Goal: Task Accomplishment & Management: Use online tool/utility

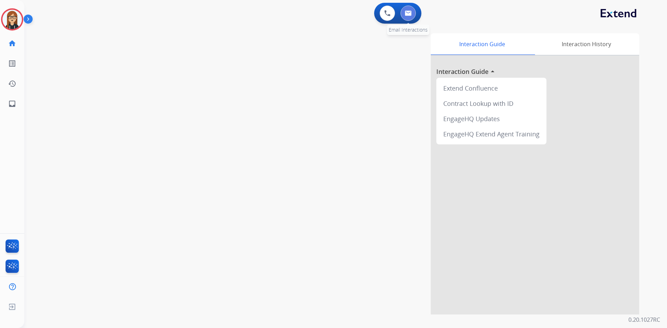
click at [405, 15] on img at bounding box center [408, 13] width 7 height 6
select select "**********"
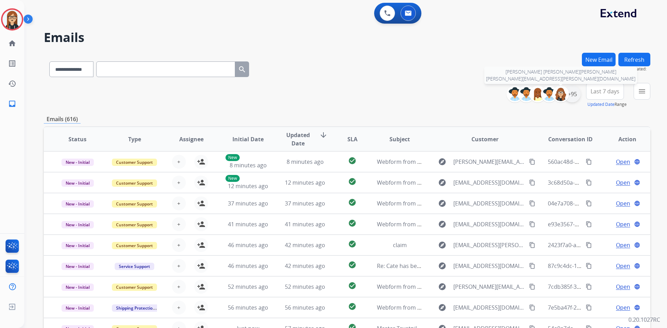
click at [568, 95] on div "+95" at bounding box center [572, 94] width 17 height 17
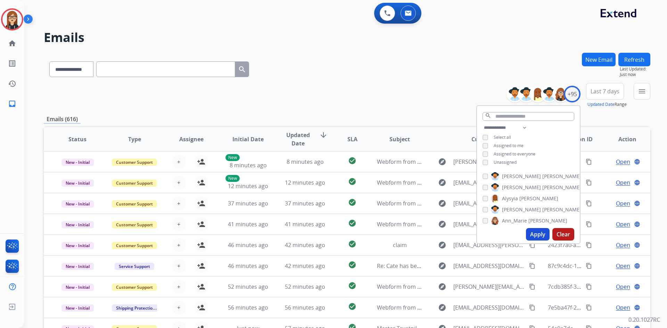
click at [535, 234] on button "Apply" at bounding box center [538, 234] width 24 height 13
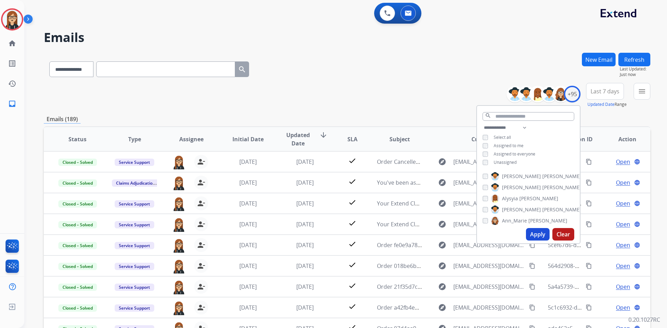
click at [417, 99] on div "**********" at bounding box center [347, 95] width 607 height 25
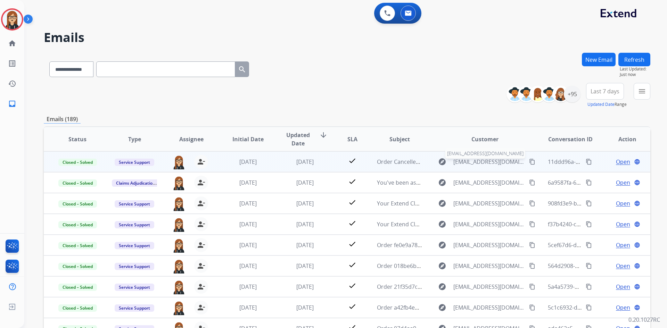
click at [461, 162] on span "[EMAIL_ADDRESS][DOMAIN_NAME]" at bounding box center [489, 162] width 72 height 8
type input "**********"
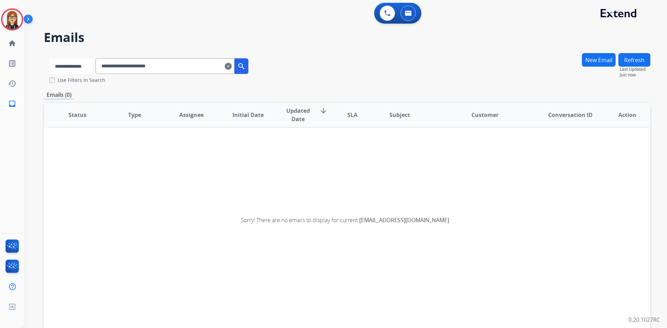
drag, startPoint x: 89, startPoint y: 66, endPoint x: 91, endPoint y: 73, distance: 6.5
click at [89, 66] on select "**********" at bounding box center [70, 66] width 43 height 16
select select "**********"
click at [49, 58] on select "**********" at bounding box center [70, 66] width 43 height 16
click at [183, 67] on input "**********" at bounding box center [165, 66] width 139 height 16
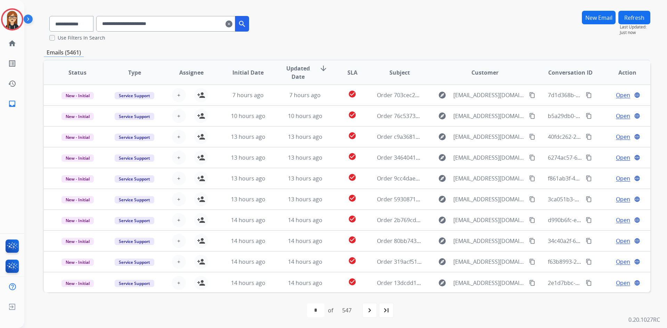
scroll to position [43, 0]
click at [374, 308] on mat-icon "navigate_next" at bounding box center [370, 310] width 8 height 8
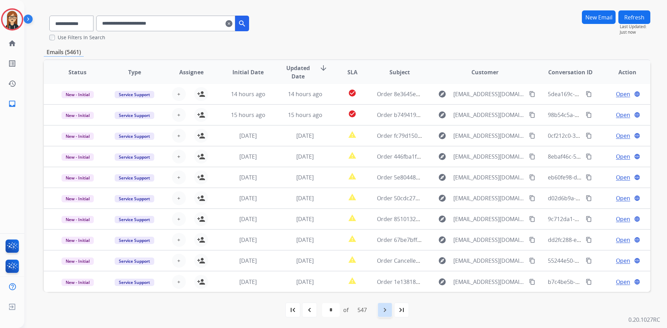
click at [388, 311] on mat-icon "navigate_next" at bounding box center [385, 310] width 8 height 8
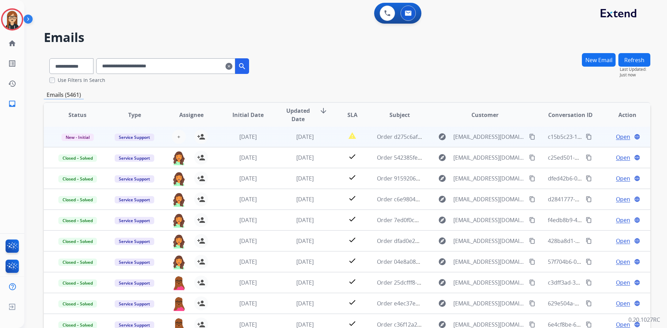
click at [617, 138] on span "Open" at bounding box center [623, 137] width 14 height 8
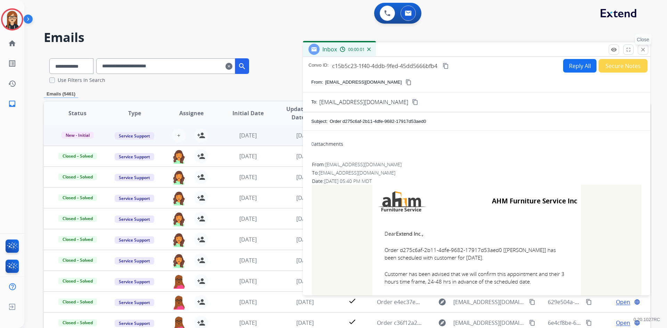
click at [645, 49] on mat-icon "close" at bounding box center [643, 50] width 6 height 6
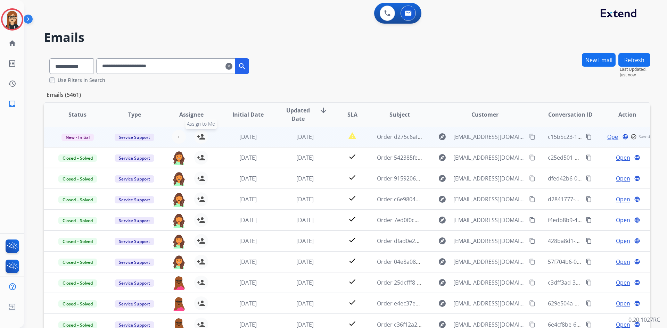
click at [199, 135] on mat-icon "person_add" at bounding box center [201, 137] width 8 height 8
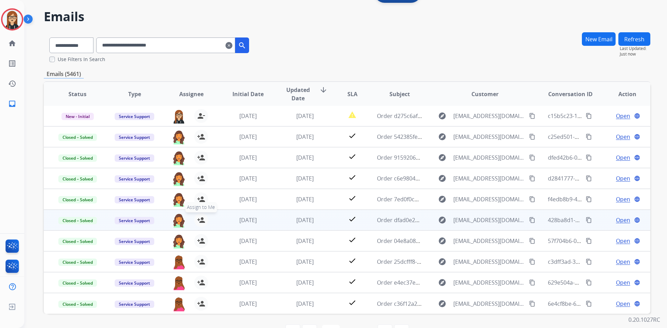
scroll to position [43, 0]
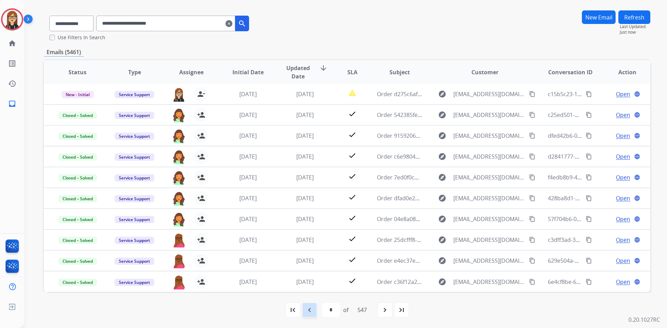
click at [307, 309] on mat-icon "navigate_before" at bounding box center [309, 310] width 8 height 8
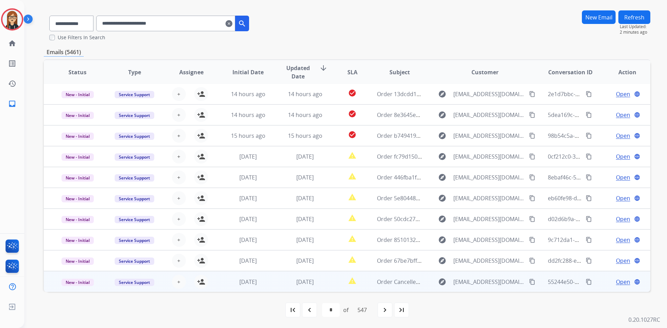
click at [620, 283] on span "Open" at bounding box center [623, 282] width 14 height 8
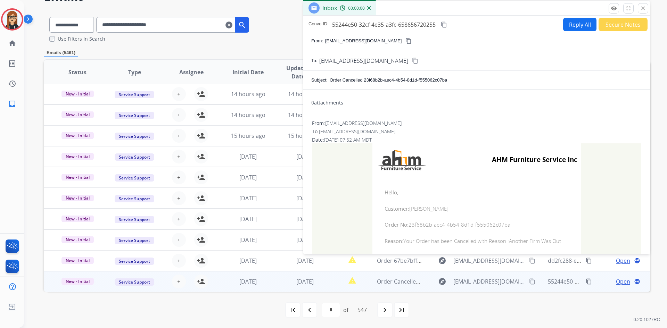
scroll to position [41, 0]
click at [645, 11] on mat-icon "close" at bounding box center [643, 8] width 6 height 6
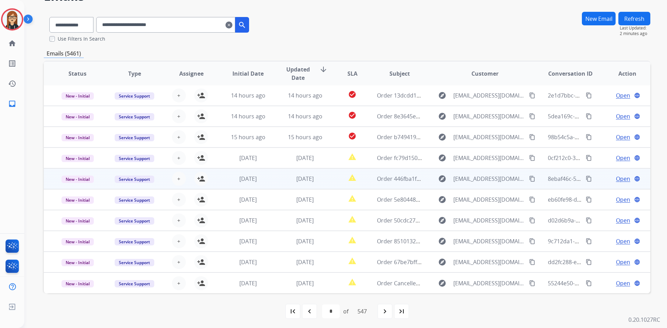
click at [617, 180] on span "Open" at bounding box center [623, 179] width 14 height 8
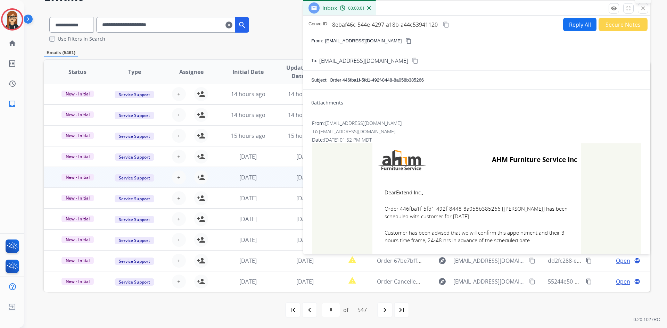
click at [645, 7] on mat-icon "close" at bounding box center [643, 8] width 6 height 6
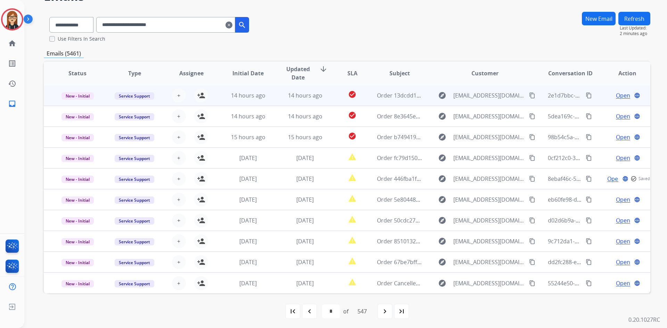
click at [621, 96] on span "Open" at bounding box center [623, 95] width 14 height 8
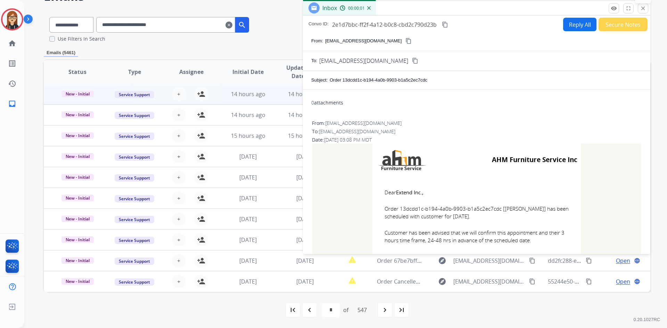
click at [645, 10] on mat-icon "close" at bounding box center [643, 8] width 6 height 6
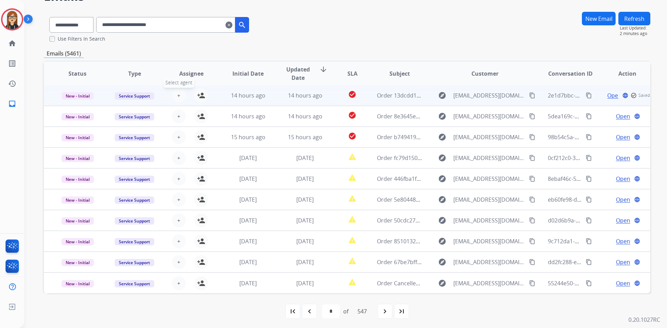
click at [180, 96] on button "+ Select agent" at bounding box center [179, 96] width 14 height 14
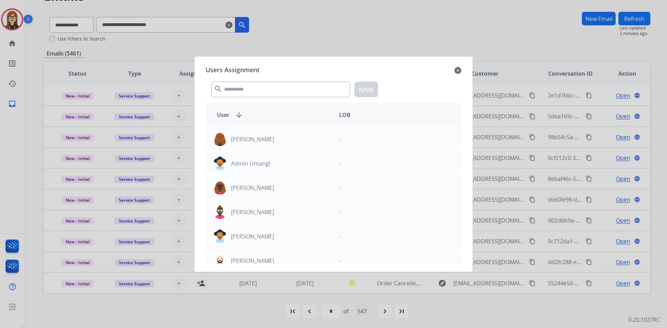
click at [459, 72] on mat-icon "close" at bounding box center [458, 70] width 7 height 8
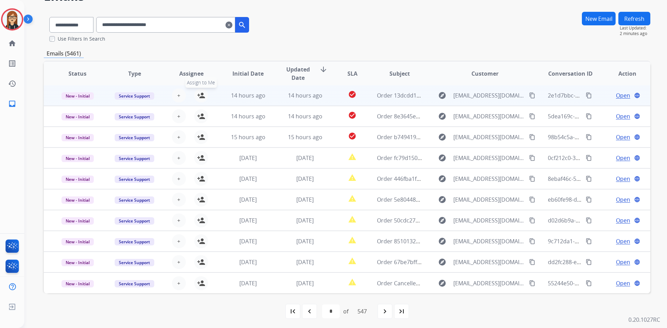
click at [203, 94] on mat-icon "person_add" at bounding box center [201, 95] width 8 height 8
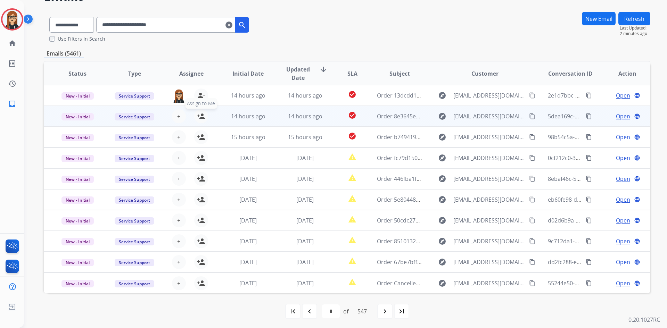
click at [201, 115] on mat-icon "person_add" at bounding box center [201, 116] width 8 height 8
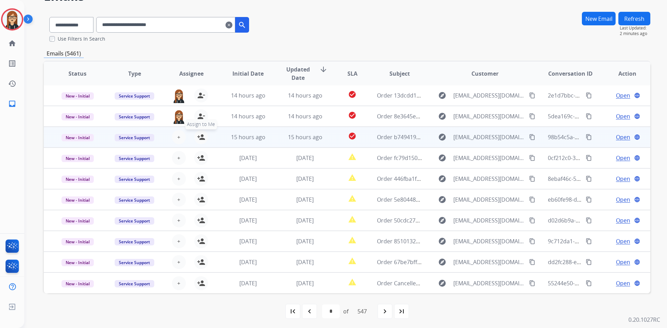
click at [200, 140] on mat-icon "person_add" at bounding box center [201, 137] width 8 height 8
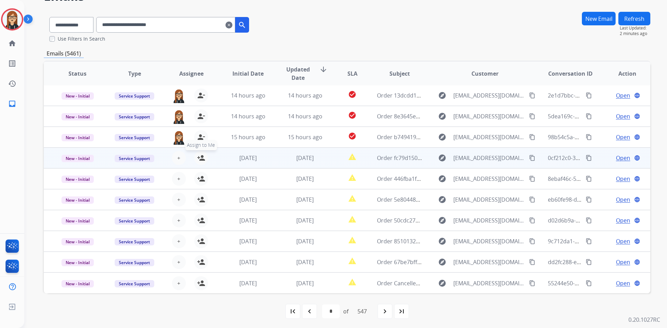
click at [198, 155] on mat-icon "person_add" at bounding box center [201, 158] width 8 height 8
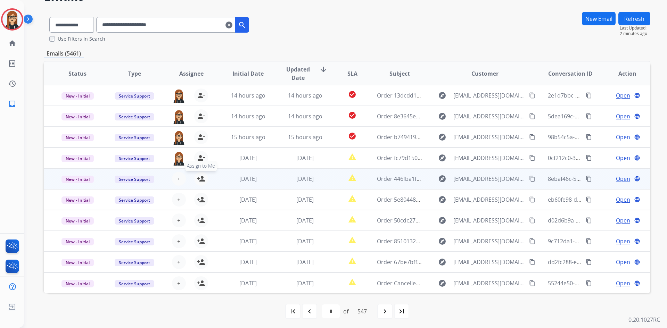
drag, startPoint x: 202, startPoint y: 179, endPoint x: 202, endPoint y: 183, distance: 3.8
click at [202, 181] on mat-icon "person_add" at bounding box center [201, 179] width 8 height 8
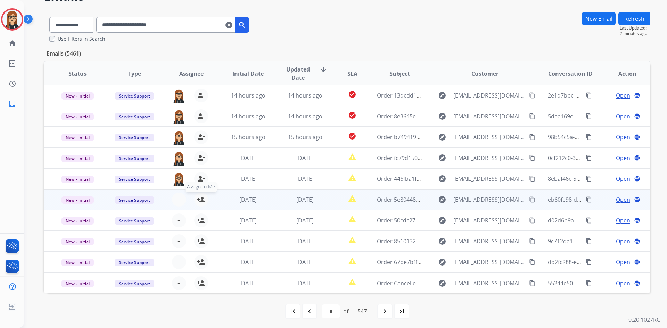
click at [202, 195] on button "person_add Assign to Me" at bounding box center [201, 200] width 14 height 14
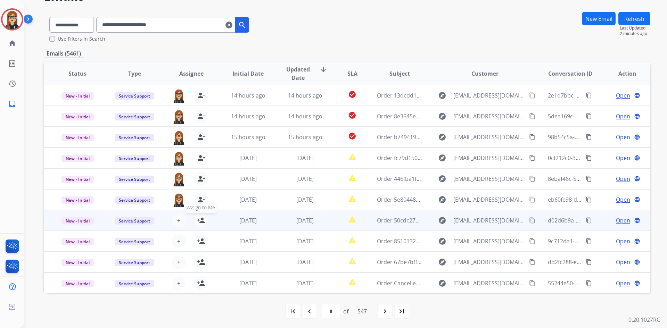
drag, startPoint x: 199, startPoint y: 214, endPoint x: 201, endPoint y: 240, distance: 26.8
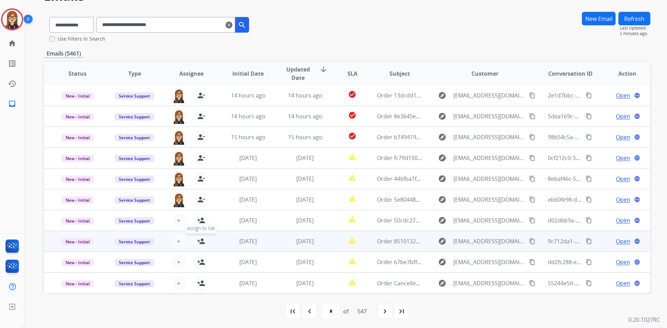
click at [199, 215] on button "person_add Assign to Me" at bounding box center [201, 221] width 14 height 14
click at [201, 240] on mat-icon "person_add" at bounding box center [201, 241] width 8 height 8
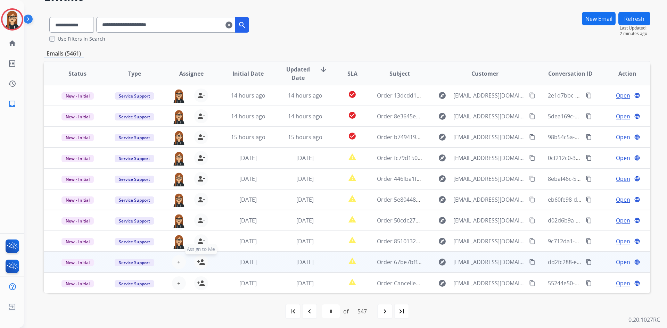
click at [197, 259] on button "person_add Assign to Me" at bounding box center [201, 262] width 14 height 14
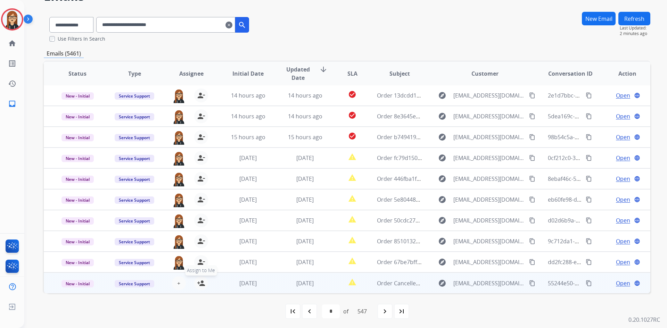
click at [198, 280] on mat-icon "person_add" at bounding box center [201, 283] width 8 height 8
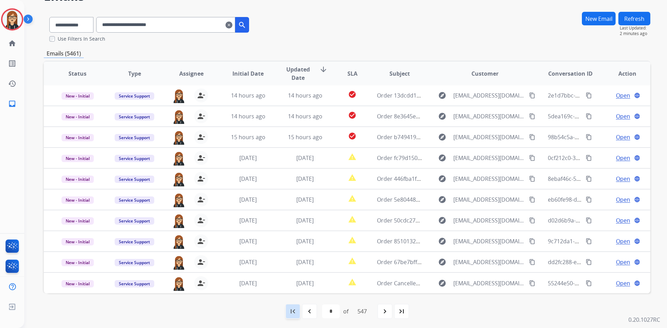
click at [290, 311] on mat-icon "first_page" at bounding box center [293, 312] width 8 height 8
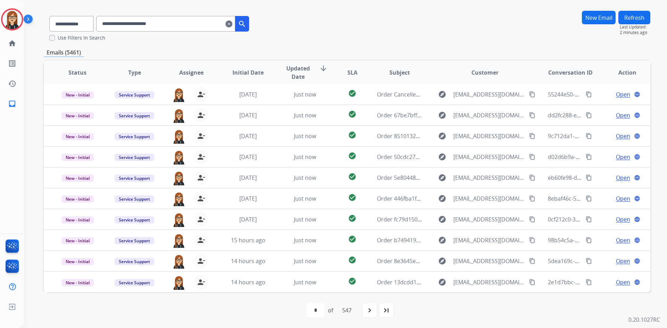
scroll to position [43, 0]
click at [366, 309] on div "navigate_next" at bounding box center [369, 310] width 15 height 15
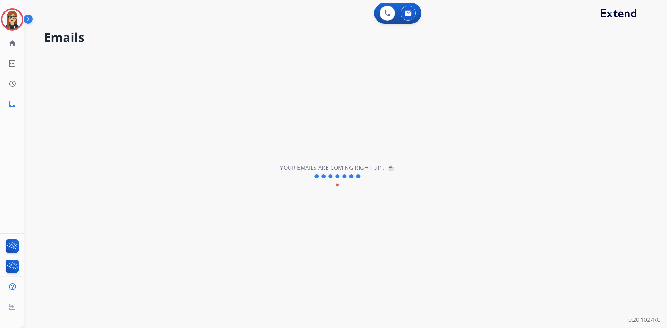
scroll to position [0, 0]
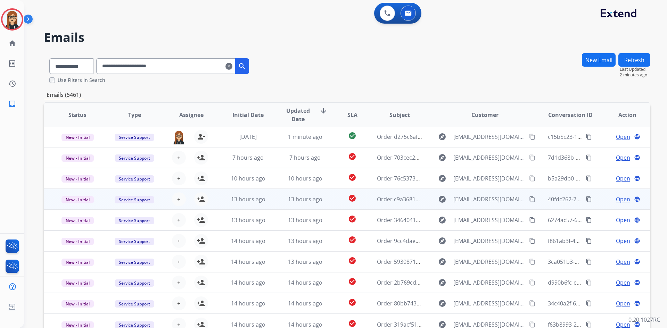
click at [617, 198] on span "Open" at bounding box center [623, 199] width 14 height 8
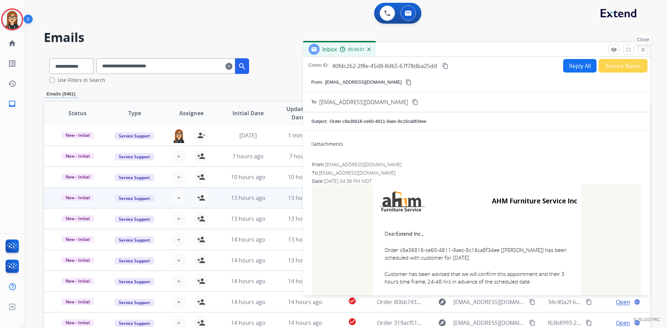
click at [643, 51] on mat-icon "close" at bounding box center [643, 50] width 6 height 6
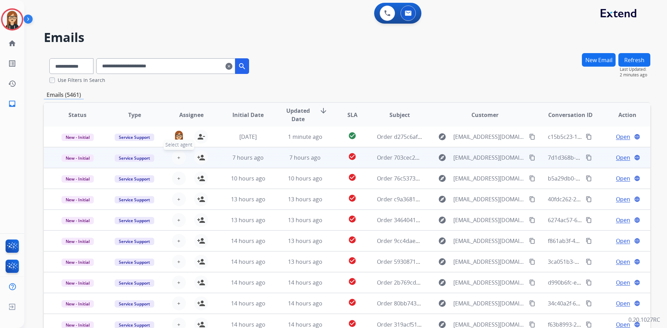
click at [177, 157] on span "+" at bounding box center [178, 158] width 3 height 8
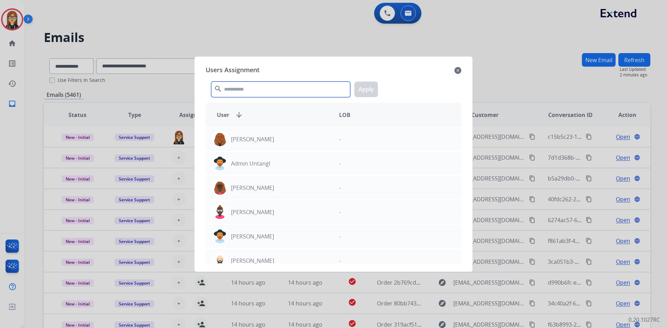
click at [238, 84] on input "text" at bounding box center [280, 90] width 139 height 16
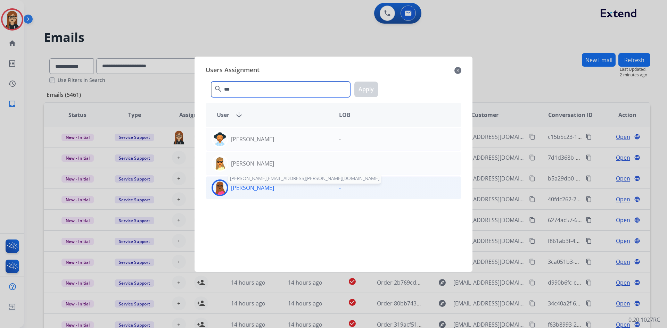
type input "***"
click at [237, 188] on p "[PERSON_NAME]" at bounding box center [252, 188] width 43 height 8
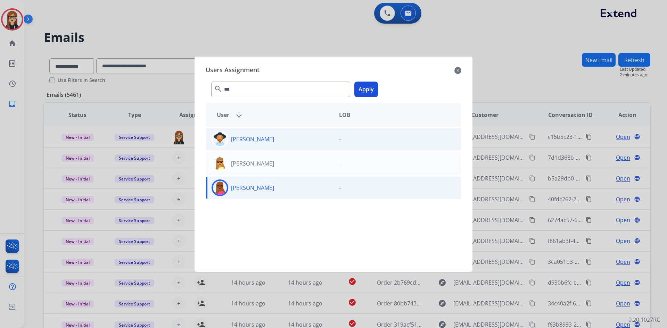
click at [364, 93] on button "Apply" at bounding box center [366, 90] width 24 height 16
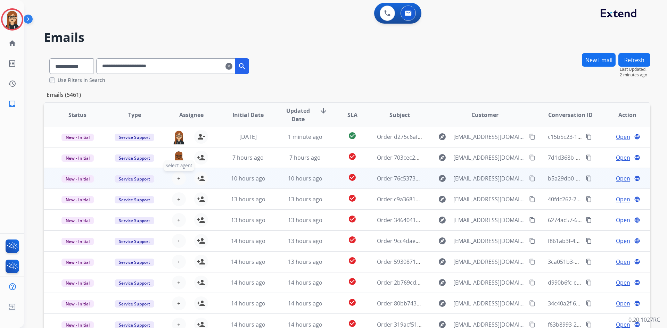
click at [173, 177] on button "+ Select agent" at bounding box center [179, 179] width 14 height 14
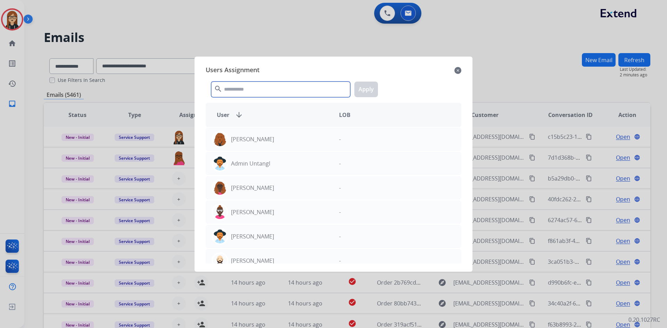
click at [228, 85] on input "text" at bounding box center [280, 90] width 139 height 16
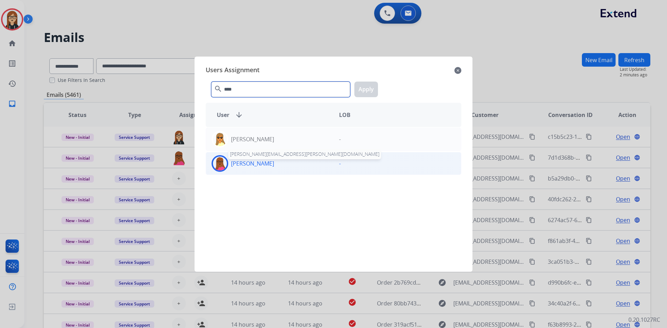
type input "****"
click at [245, 162] on p "[PERSON_NAME]" at bounding box center [252, 163] width 43 height 8
click at [374, 91] on button "Apply" at bounding box center [366, 90] width 24 height 16
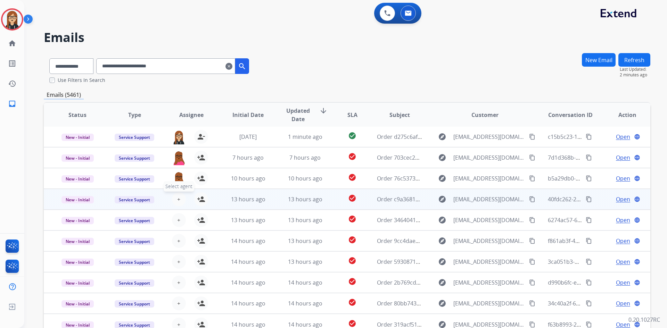
click at [179, 198] on span "+" at bounding box center [178, 199] width 3 height 8
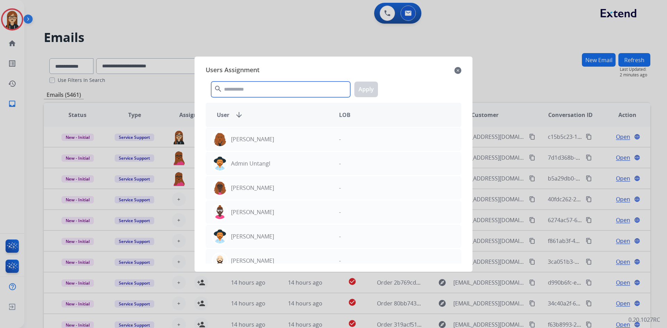
click at [277, 89] on input "text" at bounding box center [280, 90] width 139 height 16
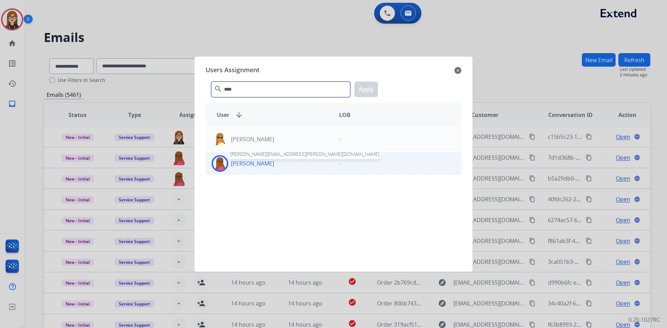
type input "****"
click at [242, 167] on p "[PERSON_NAME]" at bounding box center [252, 163] width 43 height 8
click at [364, 91] on button "Apply" at bounding box center [366, 90] width 24 height 16
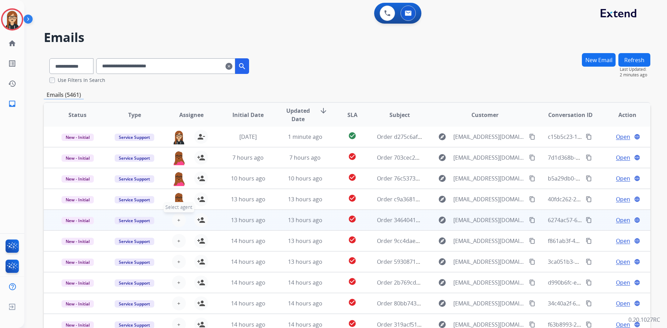
click at [177, 219] on span "+" at bounding box center [178, 220] width 3 height 8
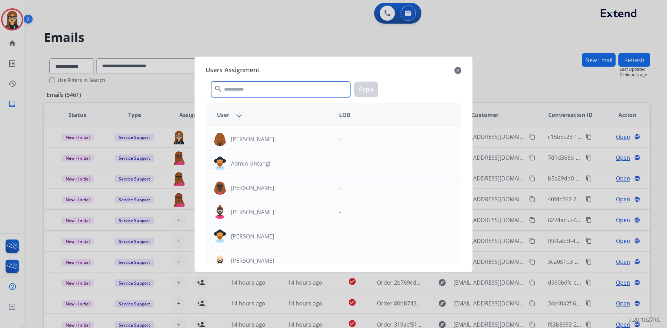
click at [275, 93] on input "text" at bounding box center [280, 90] width 139 height 16
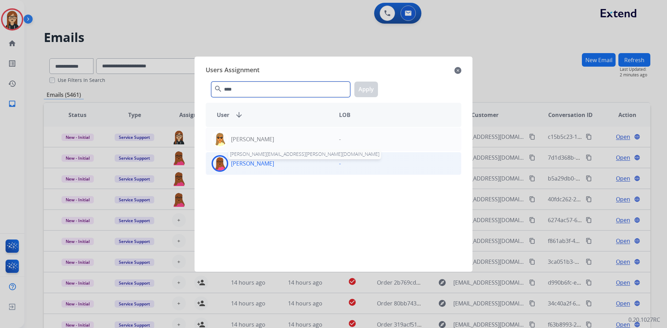
type input "****"
click at [245, 167] on p "[PERSON_NAME]" at bounding box center [252, 163] width 43 height 8
click at [362, 89] on button "Apply" at bounding box center [366, 90] width 24 height 16
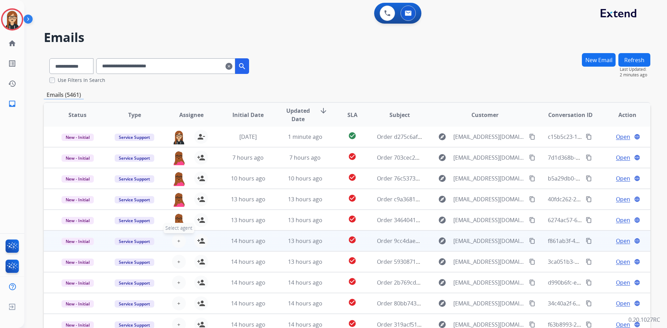
click at [177, 243] on span "+" at bounding box center [178, 241] width 3 height 8
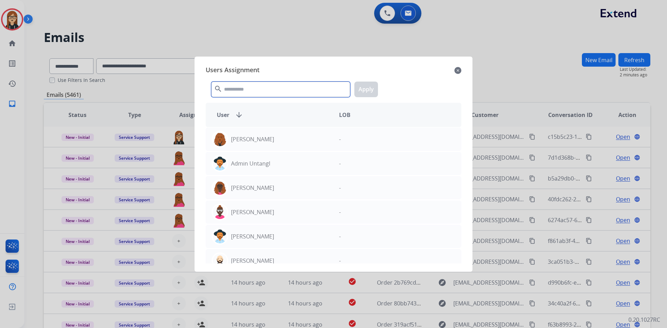
click at [240, 89] on input "text" at bounding box center [280, 90] width 139 height 16
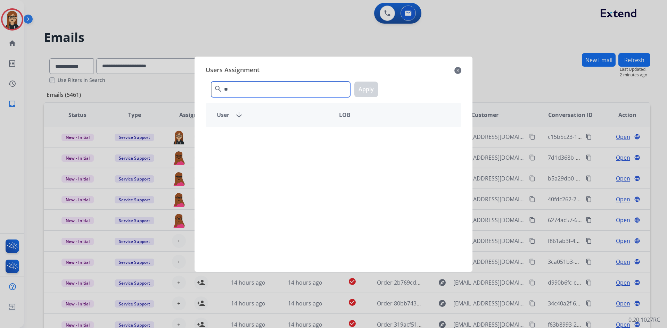
type input "*"
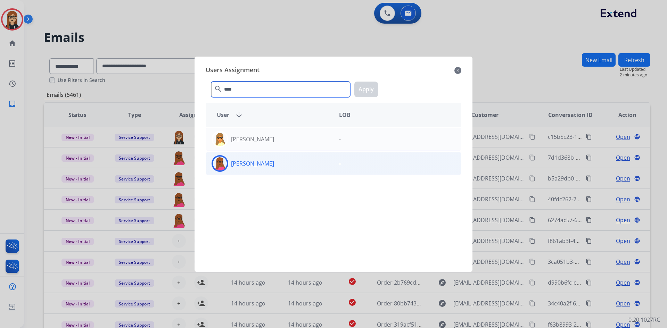
type input "****"
click at [253, 165] on p "[PERSON_NAME]" at bounding box center [252, 163] width 43 height 8
click at [366, 89] on button "Apply" at bounding box center [366, 90] width 24 height 16
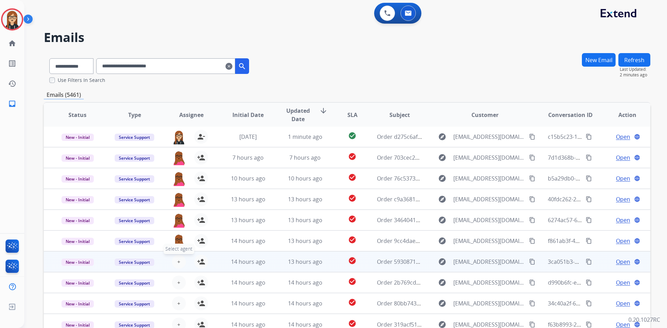
click at [178, 260] on span "+" at bounding box center [178, 262] width 3 height 8
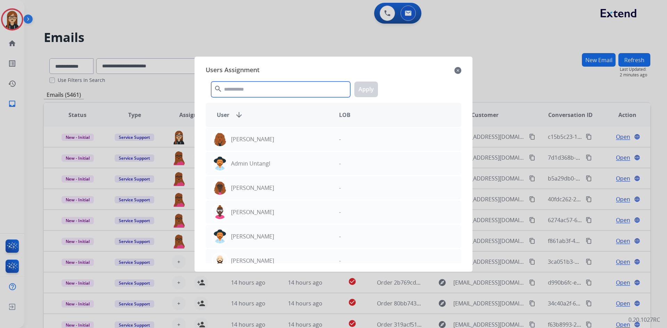
click at [286, 92] on input "text" at bounding box center [280, 90] width 139 height 16
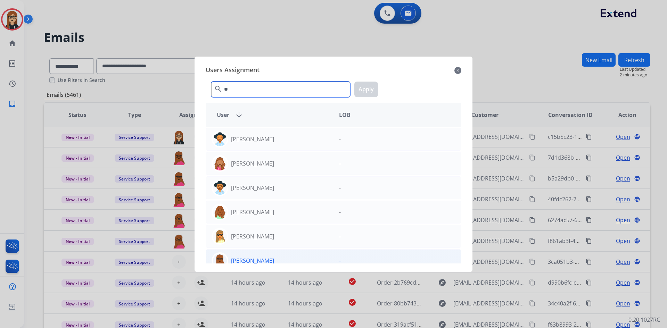
type input "**"
click at [243, 263] on p "[PERSON_NAME]" at bounding box center [252, 261] width 43 height 8
click at [369, 88] on button "Apply" at bounding box center [366, 90] width 24 height 16
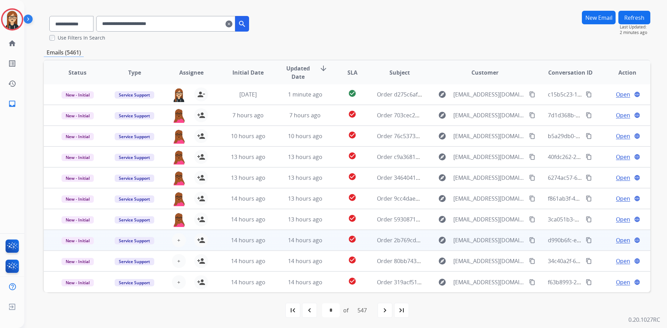
scroll to position [43, 0]
click at [177, 239] on span "+" at bounding box center [178, 240] width 3 height 8
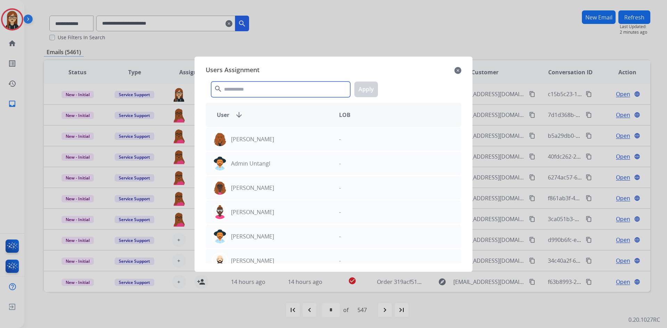
click at [229, 92] on input "text" at bounding box center [280, 90] width 139 height 16
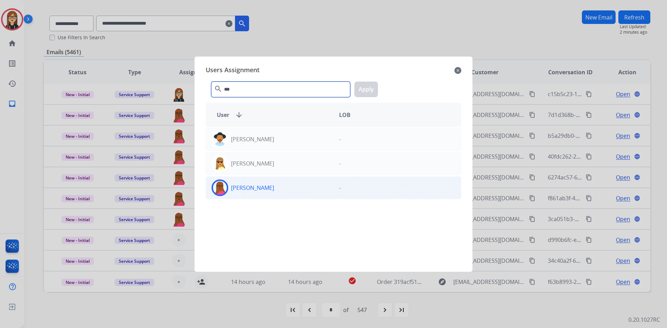
type input "***"
click at [223, 188] on img at bounding box center [220, 188] width 14 height 14
click at [365, 86] on button "Apply" at bounding box center [366, 90] width 24 height 16
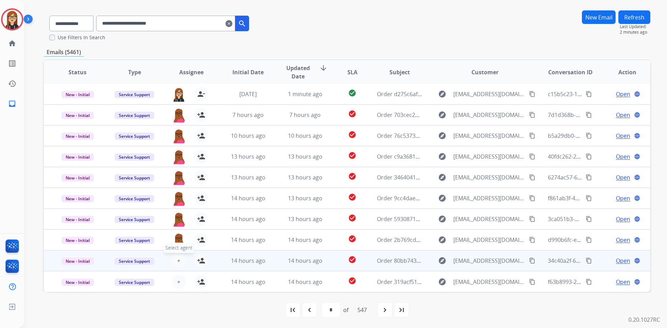
click at [177, 259] on span "+" at bounding box center [178, 261] width 3 height 8
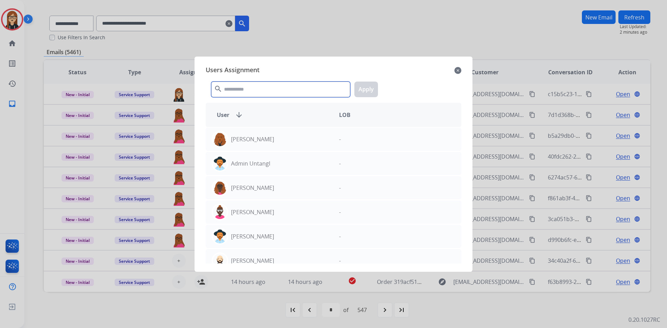
click at [237, 94] on input "text" at bounding box center [280, 90] width 139 height 16
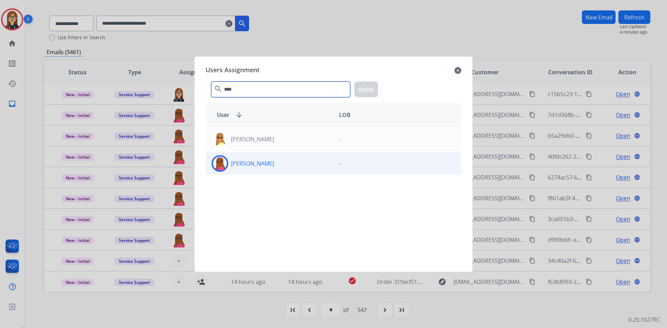
type input "****"
click at [225, 161] on img at bounding box center [220, 164] width 14 height 14
click at [363, 88] on button "Apply" at bounding box center [366, 90] width 24 height 16
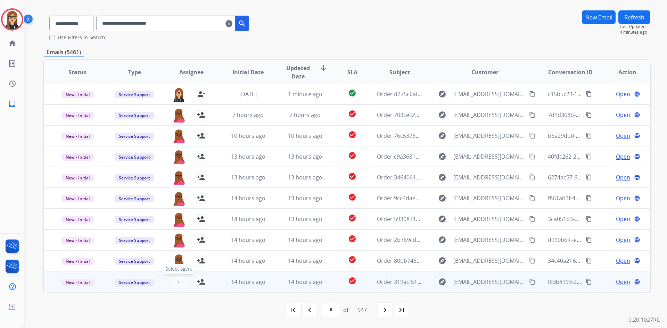
click at [180, 283] on button "+ Select agent" at bounding box center [179, 282] width 14 height 14
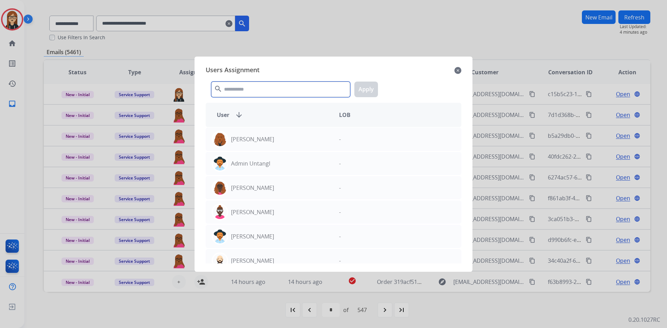
click at [281, 92] on input "text" at bounding box center [280, 90] width 139 height 16
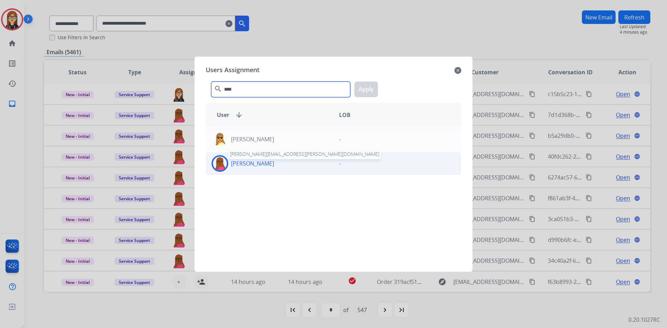
type input "****"
click at [234, 167] on p "[PERSON_NAME]" at bounding box center [252, 163] width 43 height 8
click at [364, 88] on button "Apply" at bounding box center [366, 90] width 24 height 16
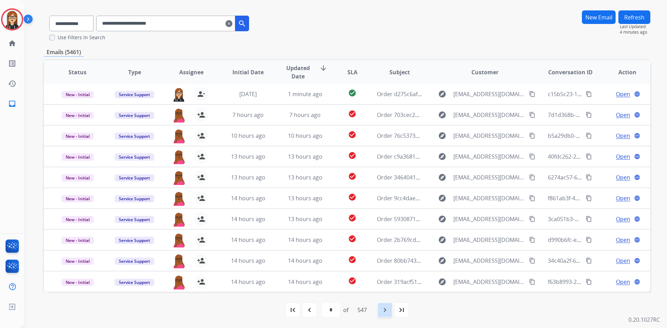
click at [387, 309] on mat-icon "navigate_next" at bounding box center [385, 310] width 8 height 8
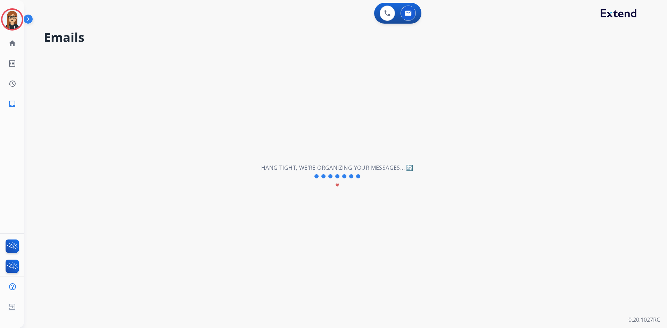
select select "*"
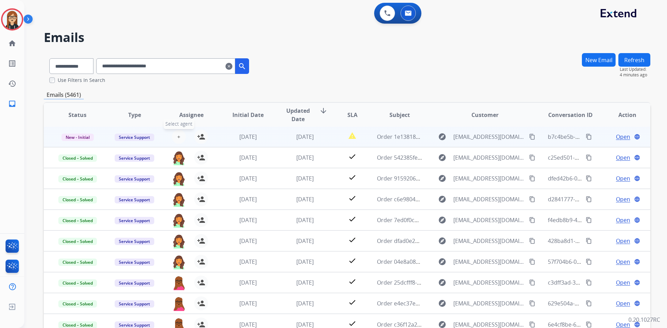
click at [175, 136] on button "+ Select agent" at bounding box center [179, 137] width 14 height 14
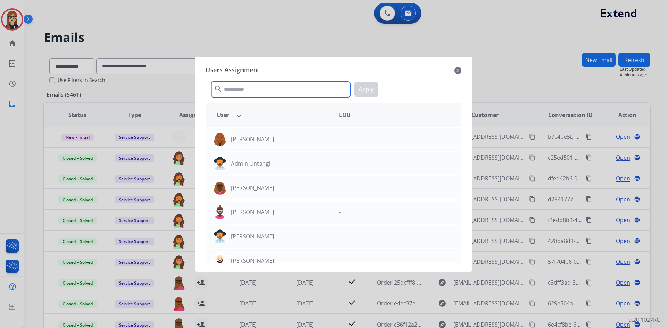
click at [235, 86] on input "text" at bounding box center [280, 90] width 139 height 16
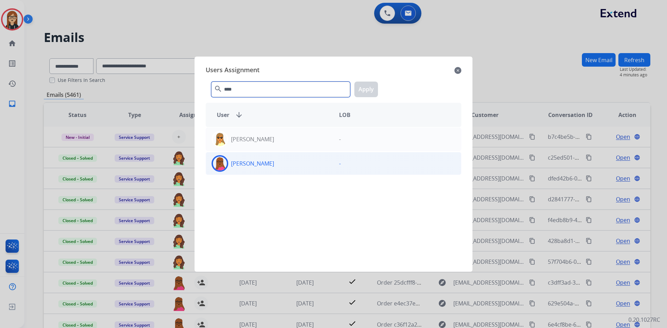
type input "****"
click at [221, 162] on img at bounding box center [220, 164] width 14 height 14
click at [370, 89] on button "Apply" at bounding box center [366, 90] width 24 height 16
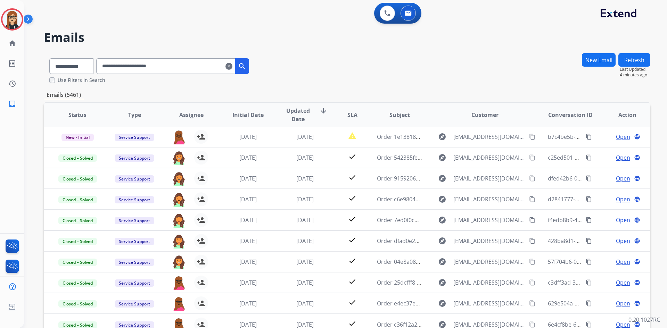
click at [133, 66] on input "**********" at bounding box center [165, 66] width 139 height 16
paste input "text"
type input "**********"
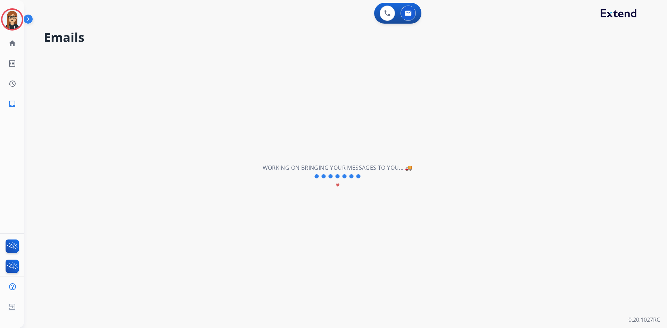
select select "*"
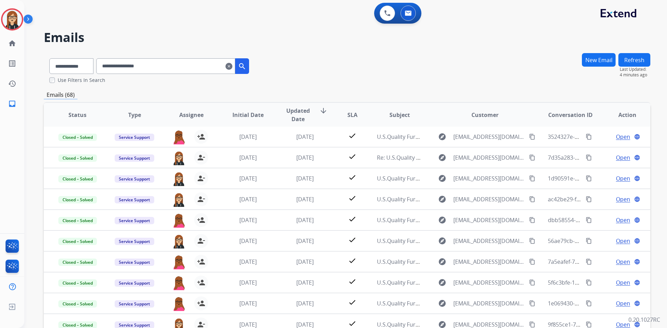
click at [167, 67] on input "**********" at bounding box center [165, 66] width 139 height 16
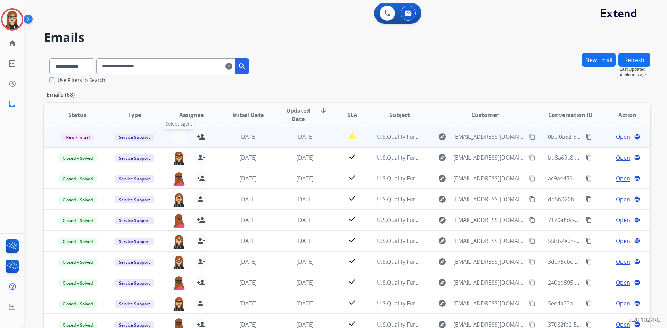
click at [178, 136] on span "+" at bounding box center [178, 137] width 3 height 8
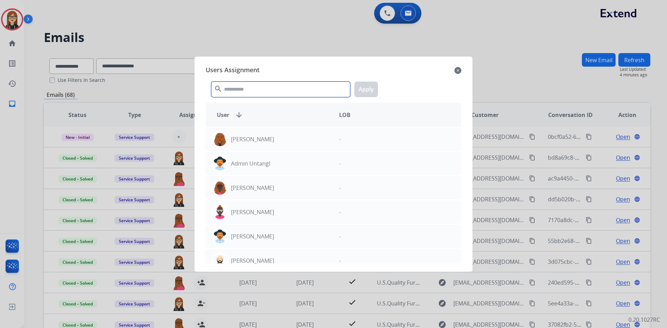
click at [224, 88] on input "text" at bounding box center [280, 90] width 139 height 16
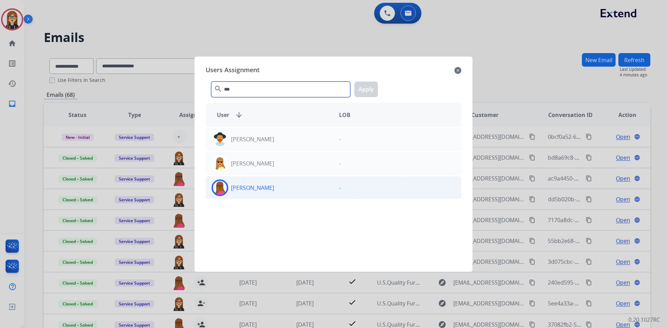
type input "***"
click at [222, 185] on img at bounding box center [220, 188] width 14 height 14
click at [373, 89] on button "Apply" at bounding box center [366, 90] width 24 height 16
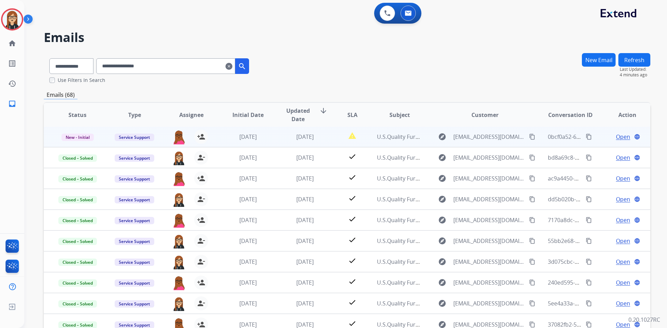
click at [617, 137] on span "Open" at bounding box center [623, 137] width 14 height 8
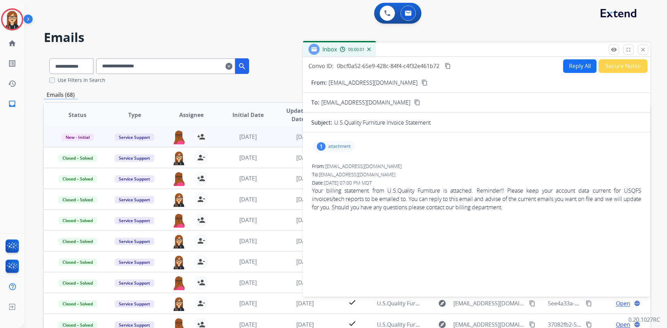
click at [337, 142] on div "1 attachment" at bounding box center [334, 146] width 42 height 11
click at [368, 161] on p "EXTW.pdf" at bounding box center [368, 163] width 25 height 8
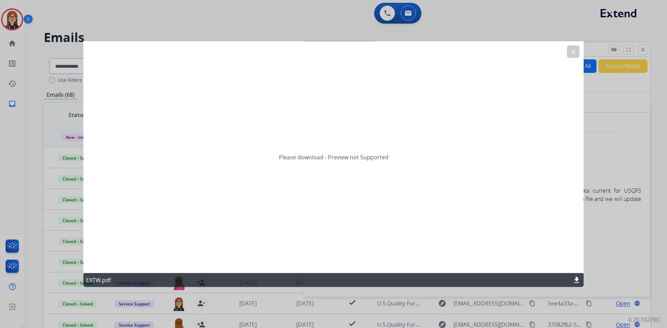
click at [578, 279] on mat-icon "download" at bounding box center [577, 280] width 8 height 8
click at [573, 52] on mat-icon "clear" at bounding box center [573, 51] width 6 height 6
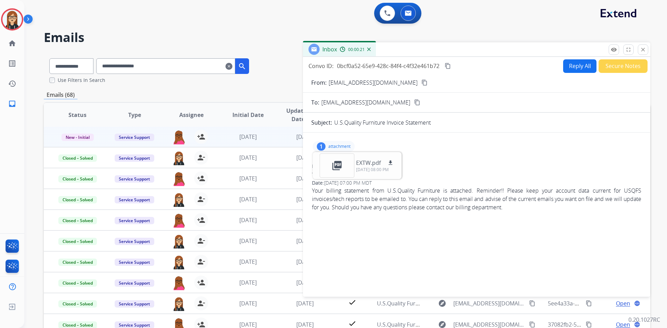
click at [127, 65] on input "**********" at bounding box center [165, 66] width 139 height 16
paste input "******"
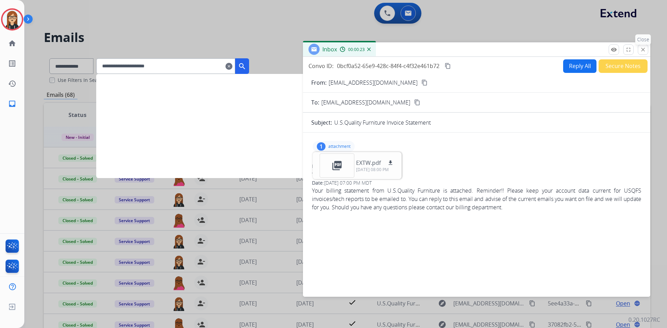
click at [646, 48] on mat-icon "close" at bounding box center [643, 50] width 6 height 6
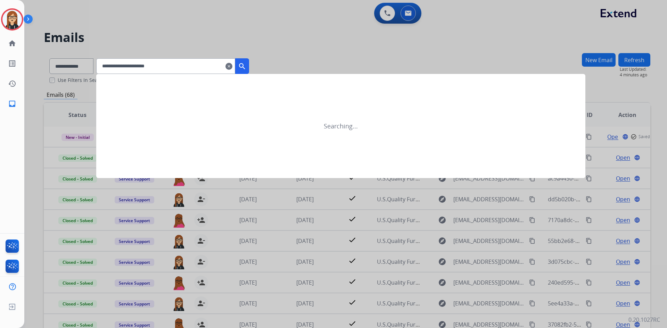
click at [207, 65] on input "**********" at bounding box center [165, 66] width 139 height 16
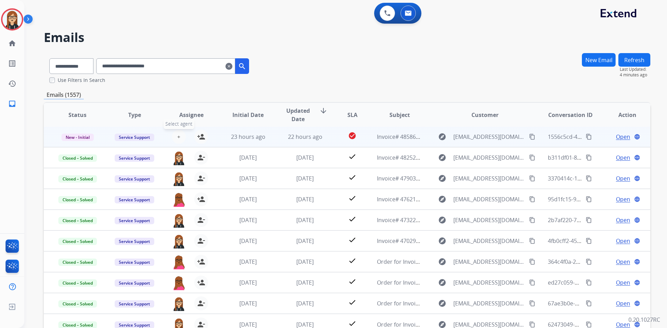
click at [179, 135] on span "+" at bounding box center [178, 137] width 3 height 8
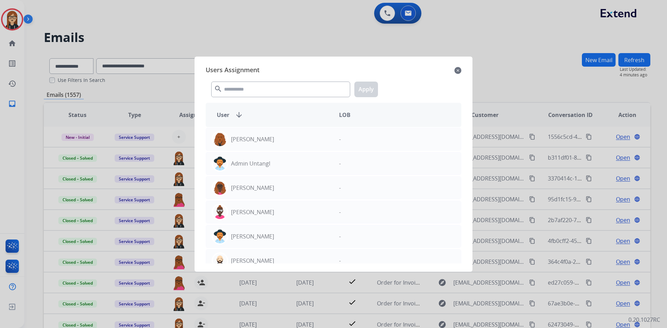
click at [460, 69] on mat-icon "close" at bounding box center [458, 70] width 7 height 8
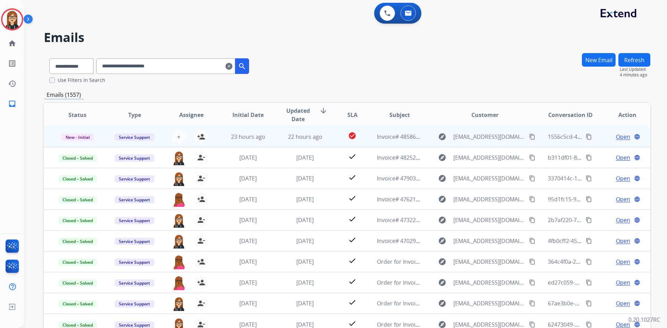
drag, startPoint x: 201, startPoint y: 137, endPoint x: 114, endPoint y: 136, distance: 86.5
click at [199, 138] on mat-icon "person_add" at bounding box center [201, 137] width 8 height 8
click at [81, 136] on span "New - Initial" at bounding box center [78, 137] width 32 height 7
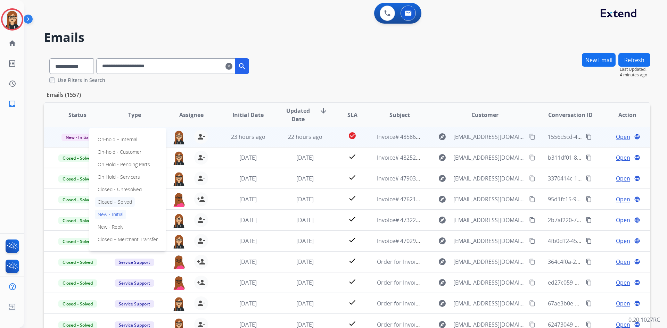
click at [121, 200] on p "Closed – Solved" at bounding box center [115, 202] width 40 height 10
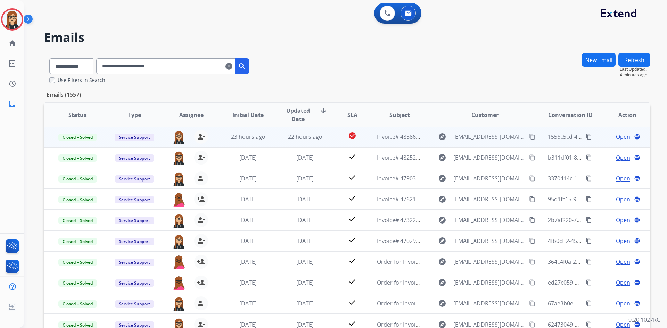
click at [144, 66] on input "**********" at bounding box center [165, 66] width 139 height 16
paste input "text"
type input "**********"
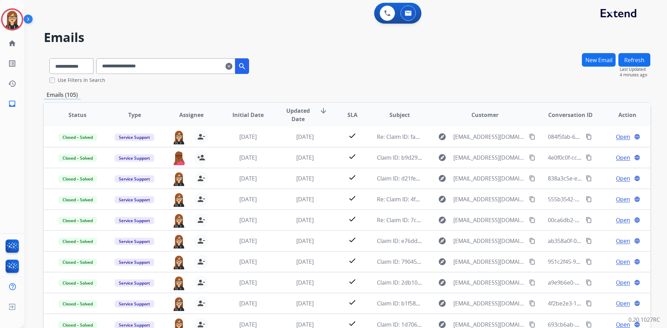
click at [190, 65] on input "**********" at bounding box center [165, 66] width 139 height 16
click at [232, 67] on mat-icon "clear" at bounding box center [229, 66] width 7 height 8
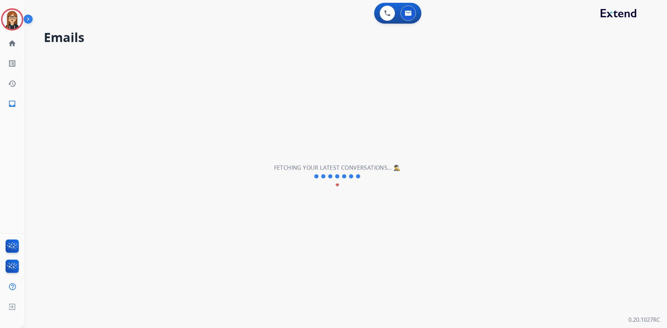
select select "**********"
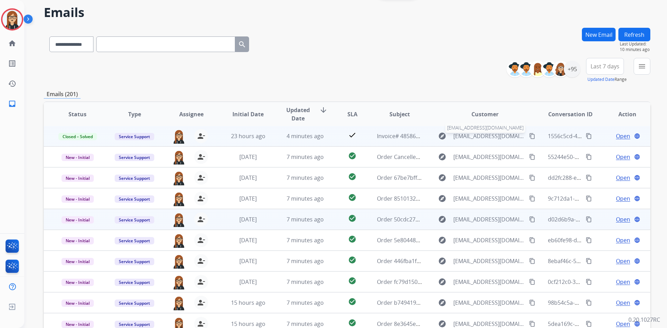
scroll to position [67, 0]
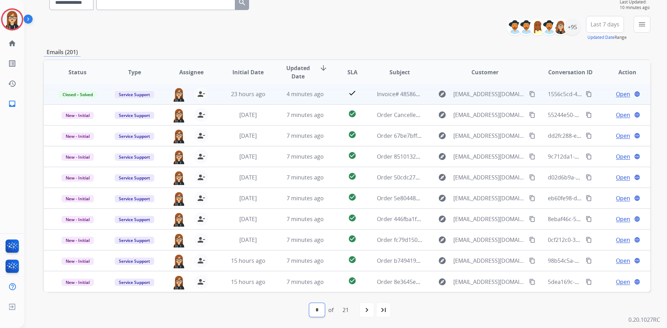
click at [316, 311] on select "* * * * * * * * * ** ** ** ** ** ** ** ** ** ** ** **" at bounding box center [317, 310] width 16 height 14
click at [383, 22] on div "**********" at bounding box center [347, 28] width 607 height 25
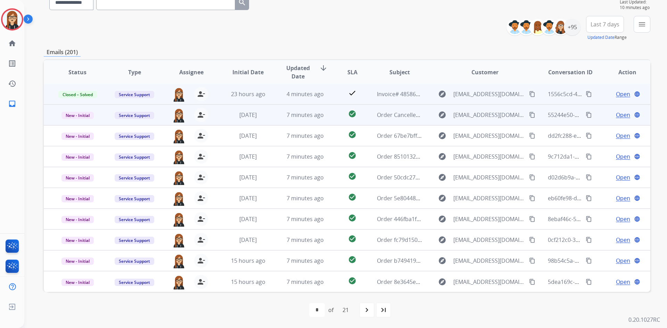
click at [617, 114] on span "Open" at bounding box center [623, 115] width 14 height 8
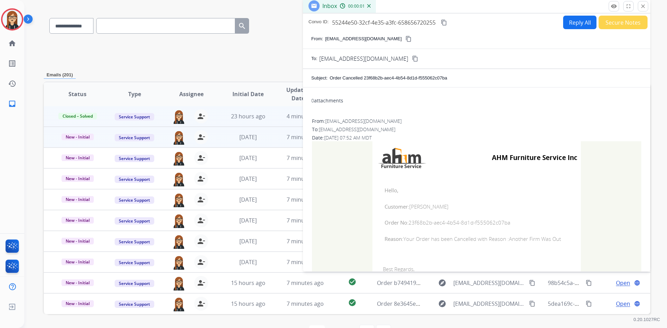
scroll to position [31, 0]
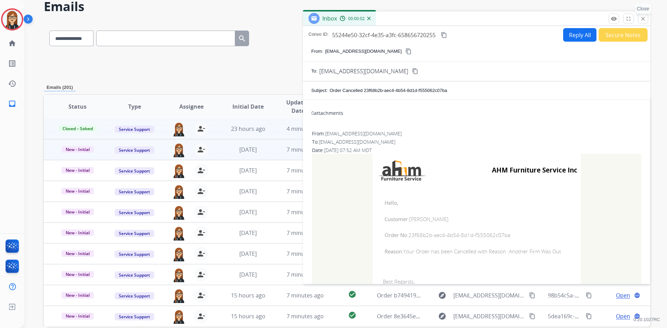
click at [644, 18] on mat-icon "close" at bounding box center [643, 19] width 6 height 6
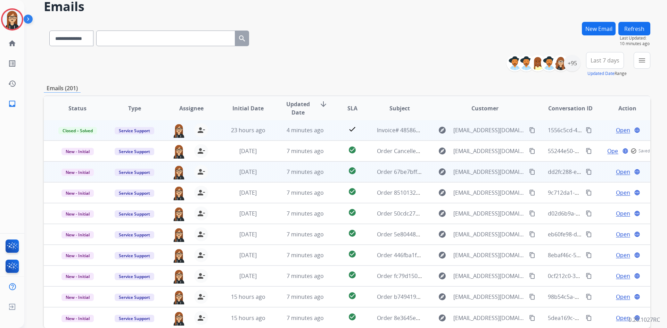
click at [618, 175] on span "Open" at bounding box center [623, 172] width 14 height 8
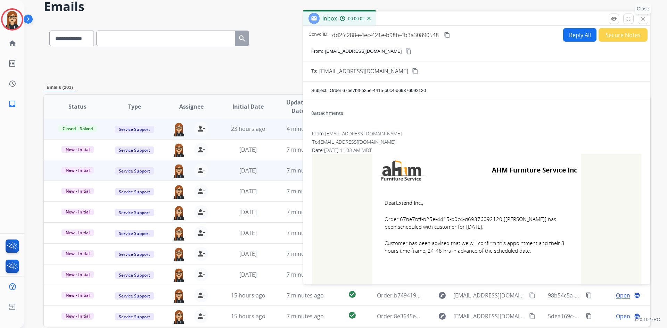
click at [641, 18] on mat-icon "close" at bounding box center [643, 19] width 6 height 6
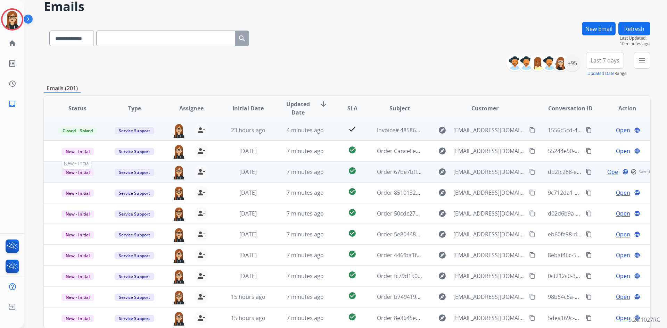
click at [77, 173] on span "New - Initial" at bounding box center [78, 172] width 32 height 7
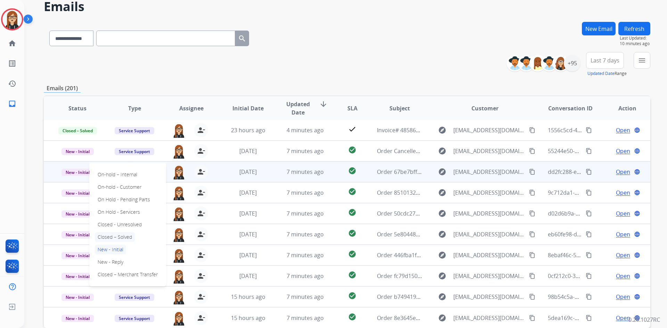
click at [112, 237] on p "Closed – Solved" at bounding box center [115, 237] width 40 height 10
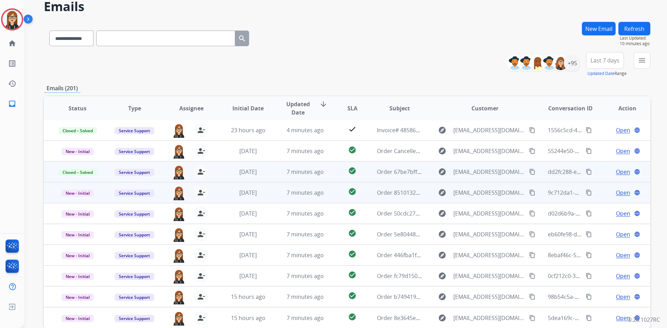
click at [616, 194] on span "Open" at bounding box center [623, 193] width 14 height 8
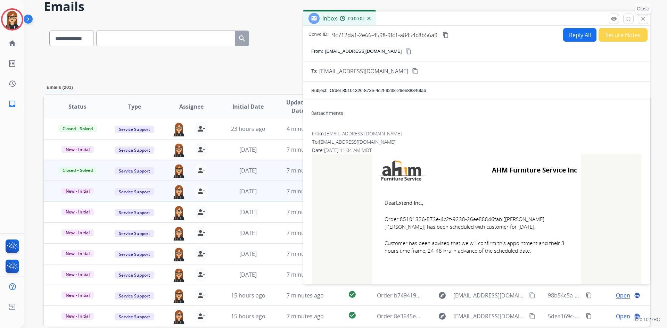
click at [644, 21] on mat-icon "close" at bounding box center [643, 19] width 6 height 6
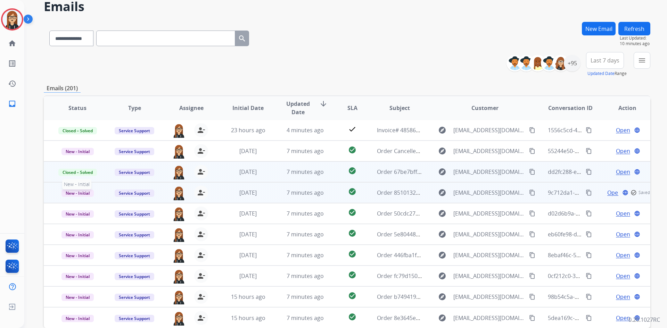
click at [83, 192] on span "New - Initial" at bounding box center [78, 193] width 32 height 7
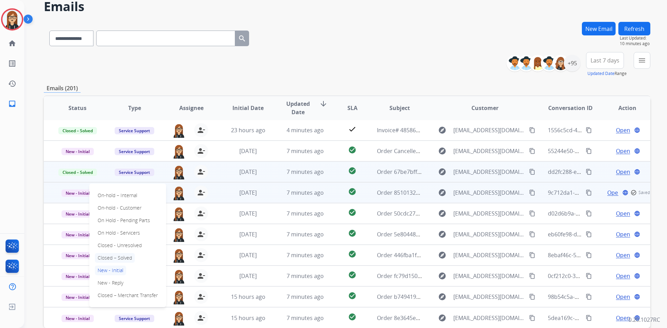
click at [118, 255] on p "Closed – Solved" at bounding box center [115, 258] width 40 height 10
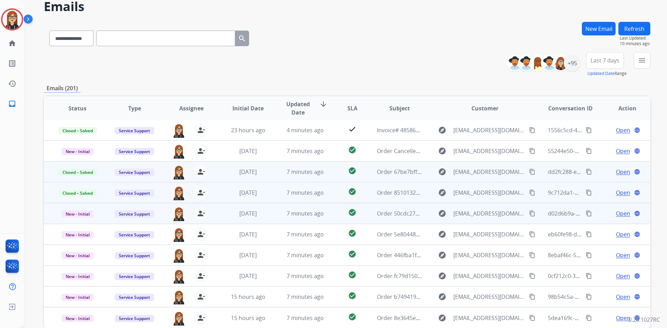
click at [617, 212] on span "Open" at bounding box center [623, 214] width 14 height 8
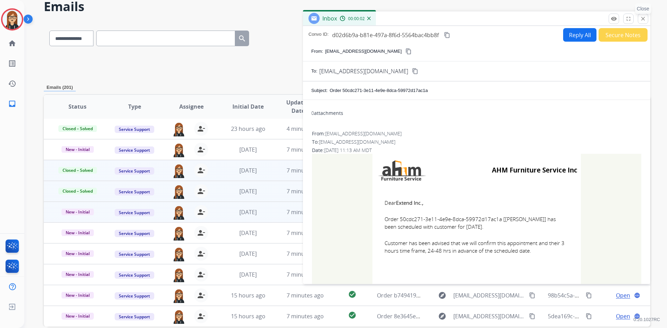
click at [642, 20] on mat-icon "close" at bounding box center [643, 19] width 6 height 6
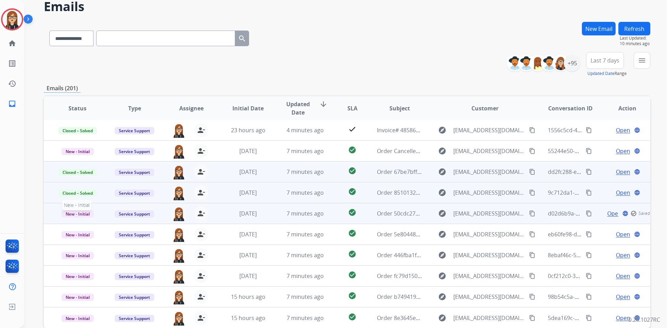
click at [82, 211] on span "New - Initial" at bounding box center [78, 214] width 32 height 7
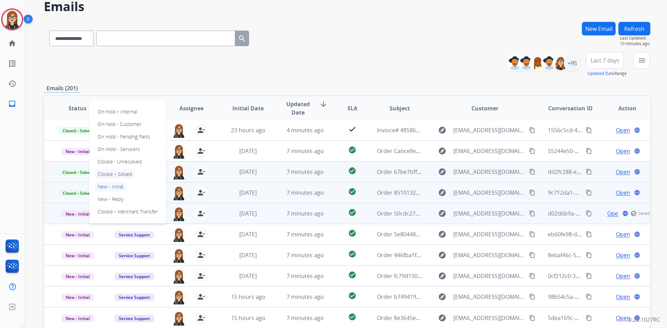
click at [116, 174] on p "Closed – Solved" at bounding box center [115, 175] width 40 height 10
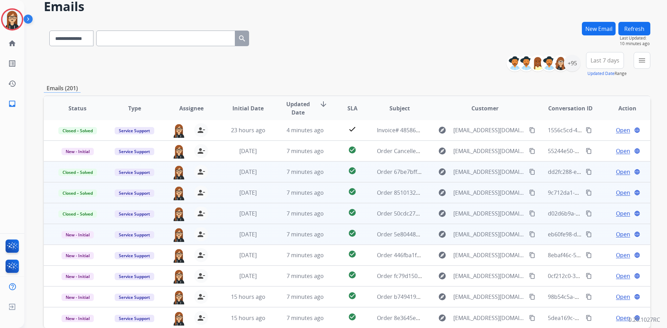
click at [617, 234] on span "Open" at bounding box center [623, 234] width 14 height 8
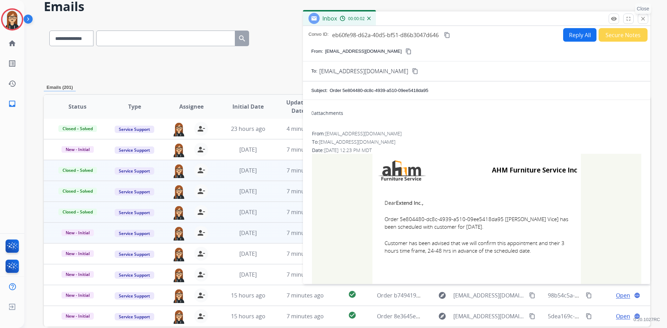
click at [641, 19] on mat-icon "close" at bounding box center [643, 19] width 6 height 6
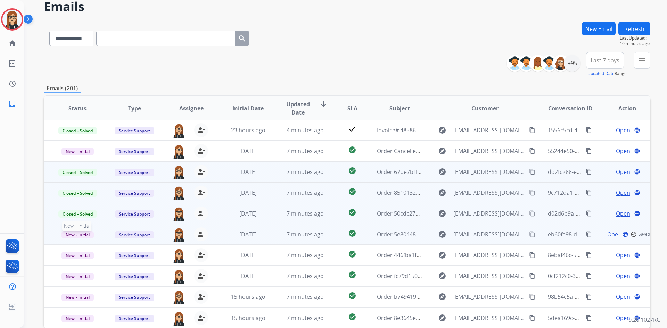
click at [82, 235] on span "New - Initial" at bounding box center [78, 234] width 32 height 7
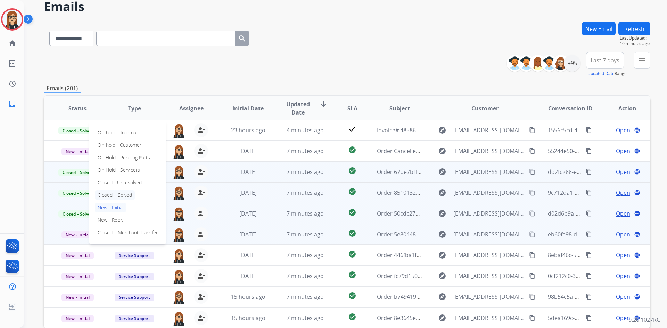
click at [114, 193] on p "Closed – Solved" at bounding box center [115, 195] width 40 height 10
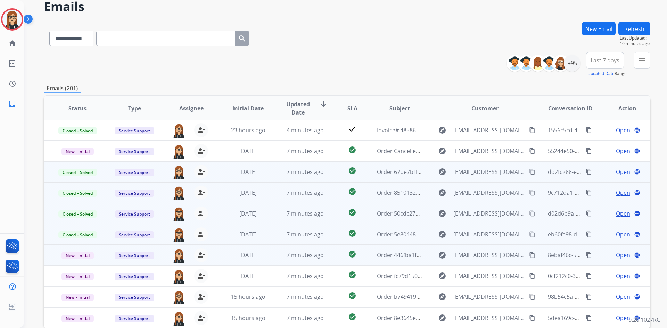
click at [616, 255] on span "Open" at bounding box center [623, 255] width 14 height 8
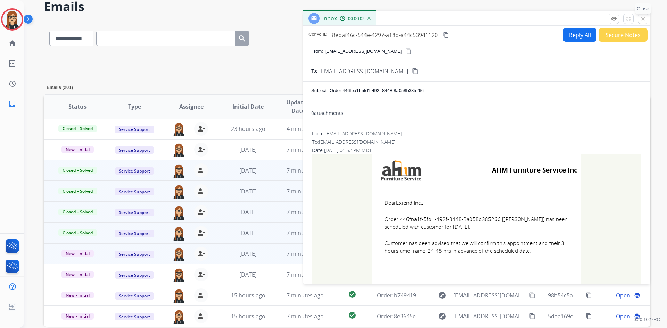
click at [644, 19] on mat-icon "close" at bounding box center [643, 19] width 6 height 6
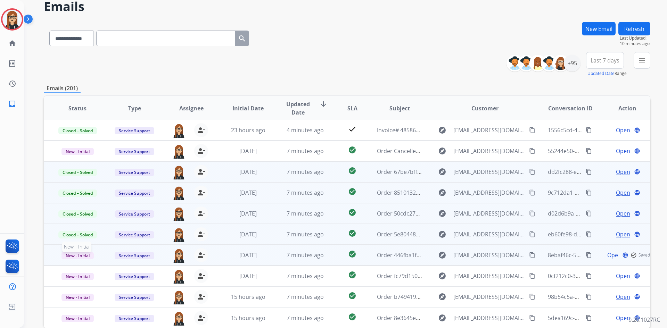
click at [81, 258] on span "New - Initial" at bounding box center [78, 255] width 32 height 7
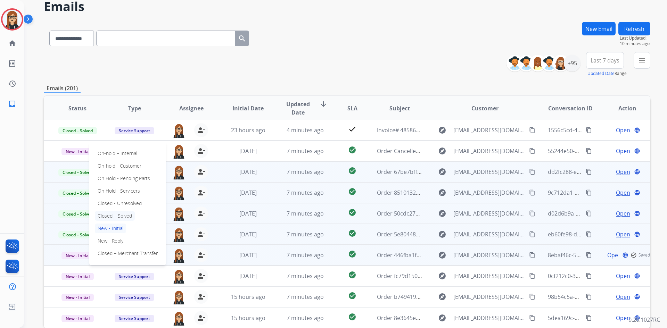
click at [117, 213] on p "Closed – Solved" at bounding box center [115, 216] width 40 height 10
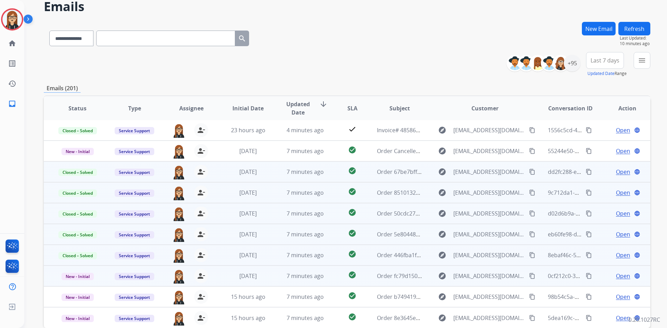
click at [616, 275] on span "Open" at bounding box center [623, 276] width 14 height 8
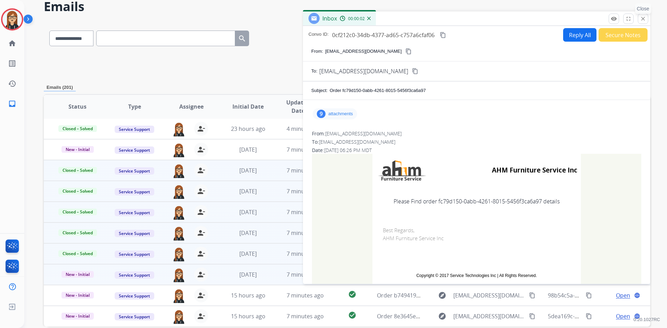
click at [640, 19] on mat-icon "close" at bounding box center [643, 19] width 6 height 6
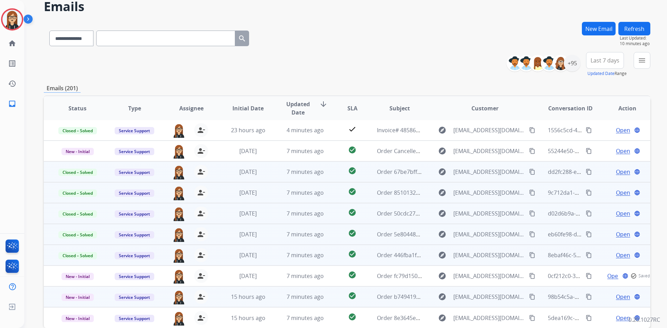
click at [617, 298] on span "Open" at bounding box center [623, 297] width 14 height 8
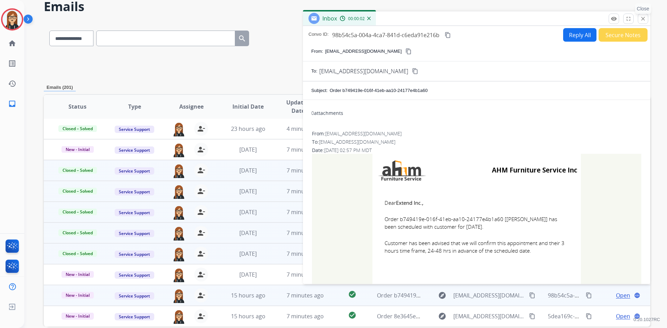
click at [643, 16] on mat-icon "close" at bounding box center [643, 19] width 6 height 6
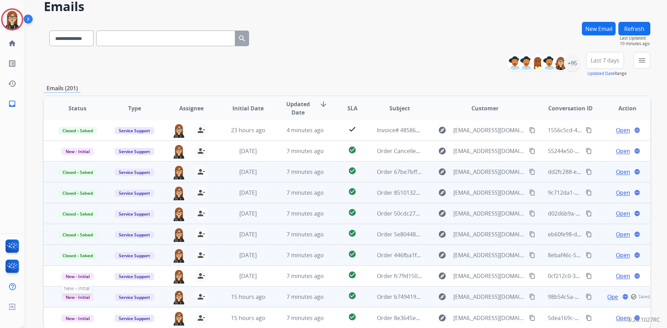
click at [83, 298] on span "New - Initial" at bounding box center [78, 297] width 32 height 7
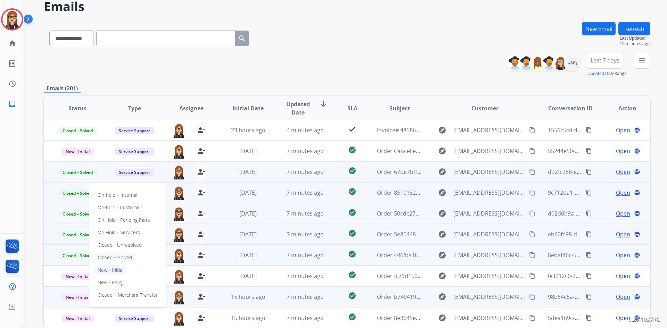
click at [114, 259] on p "Closed – Solved" at bounding box center [115, 258] width 40 height 10
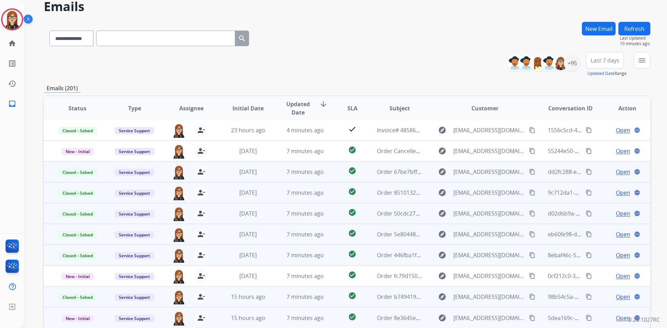
click at [617, 317] on span "Open" at bounding box center [623, 318] width 14 height 8
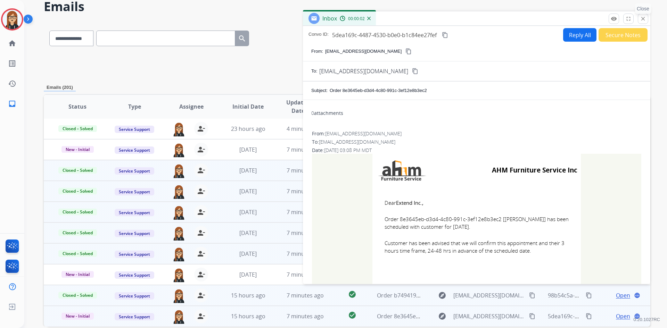
click at [643, 21] on mat-icon "close" at bounding box center [643, 19] width 6 height 6
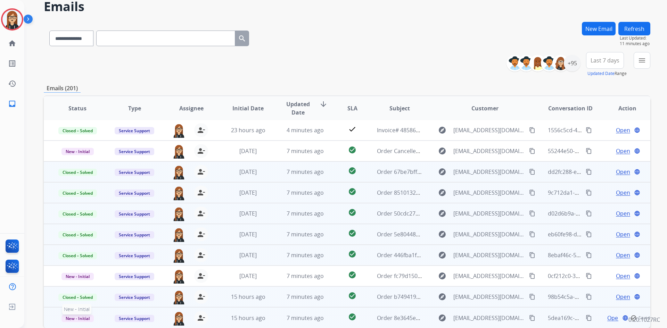
click at [82, 317] on span "New - Initial" at bounding box center [78, 318] width 32 height 7
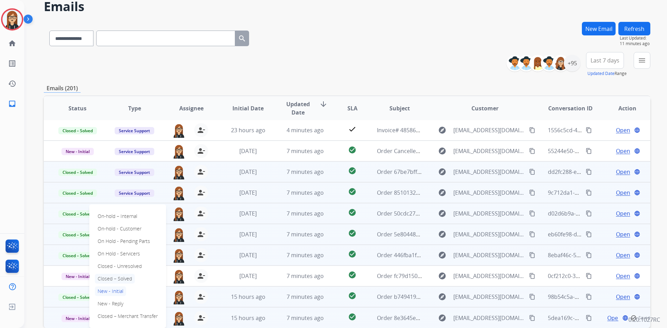
click at [109, 279] on p "Closed – Solved" at bounding box center [115, 279] width 40 height 10
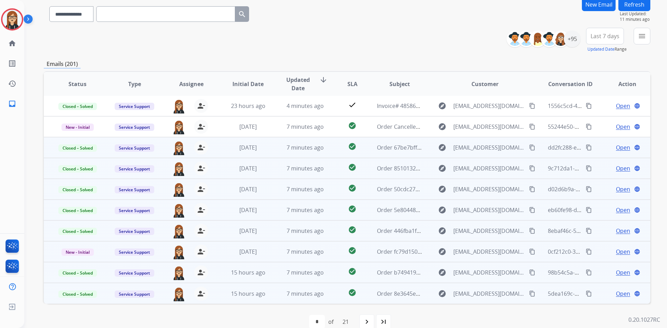
scroll to position [67, 0]
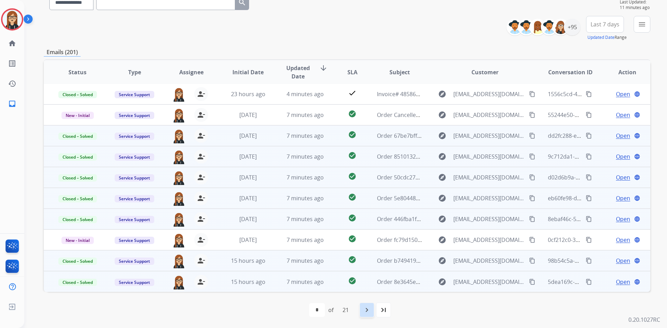
click at [366, 311] on mat-icon "navigate_next" at bounding box center [367, 310] width 8 height 8
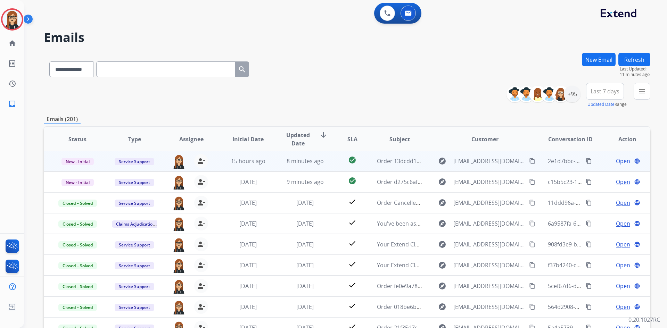
click at [620, 160] on span "Open" at bounding box center [623, 161] width 14 height 8
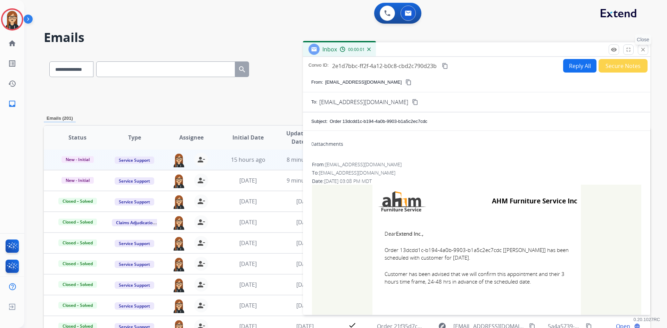
click at [644, 48] on mat-icon "close" at bounding box center [643, 50] width 6 height 6
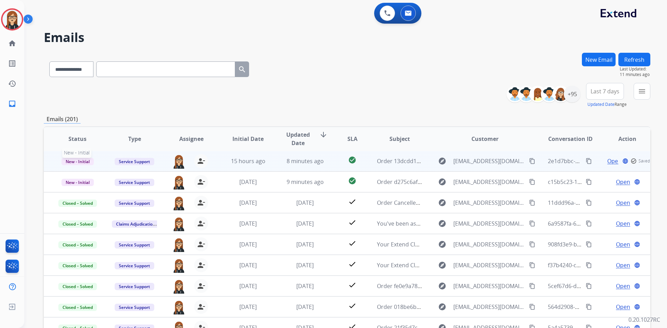
click at [69, 162] on span "New - Initial" at bounding box center [78, 161] width 32 height 7
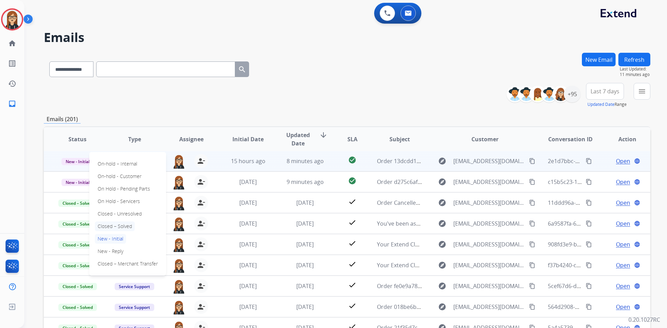
click at [114, 226] on p "Closed – Solved" at bounding box center [115, 227] width 40 height 10
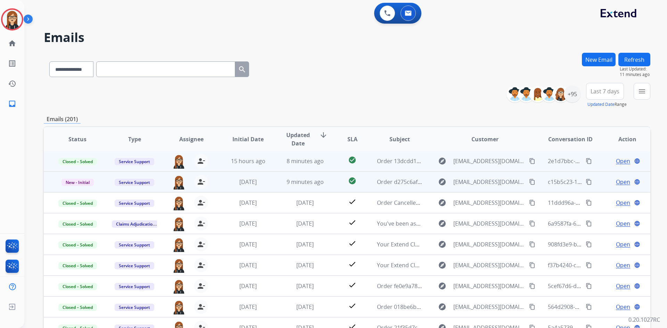
click at [616, 181] on span "Open" at bounding box center [623, 182] width 14 height 8
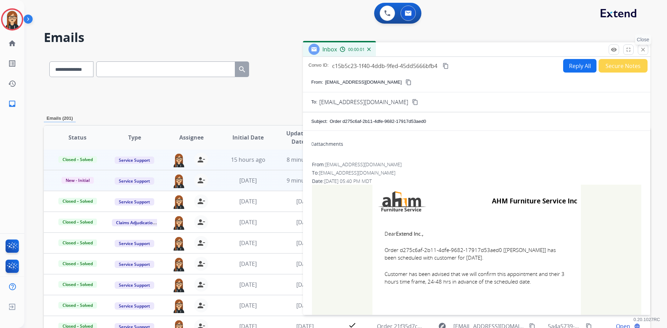
click at [644, 50] on mat-icon "close" at bounding box center [643, 50] width 6 height 6
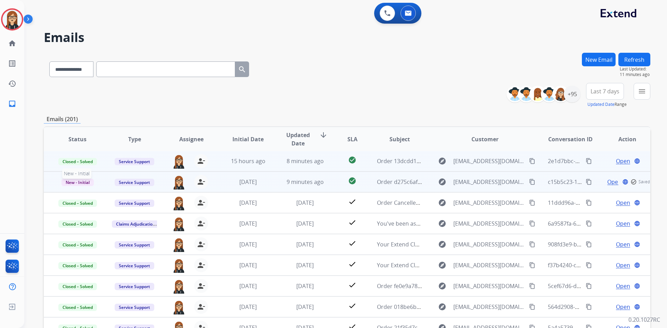
click at [81, 181] on span "New - Initial" at bounding box center [78, 182] width 32 height 7
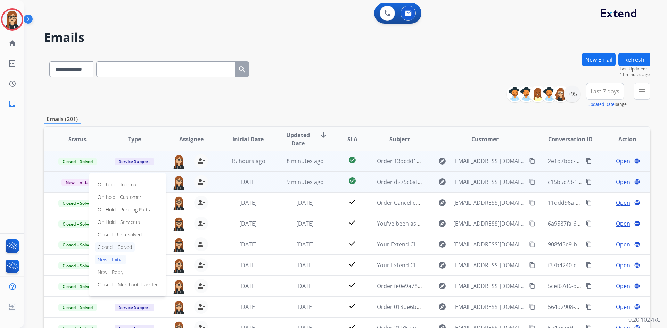
click at [111, 246] on p "Closed – Solved" at bounding box center [115, 248] width 40 height 10
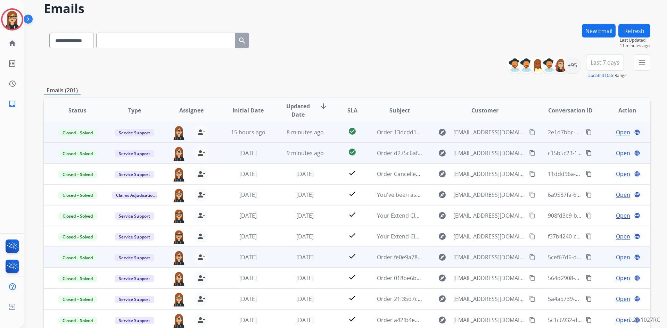
scroll to position [67, 0]
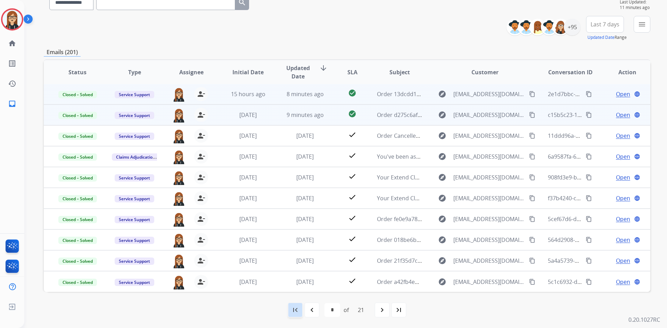
click at [298, 309] on mat-icon "first_page" at bounding box center [295, 310] width 8 height 8
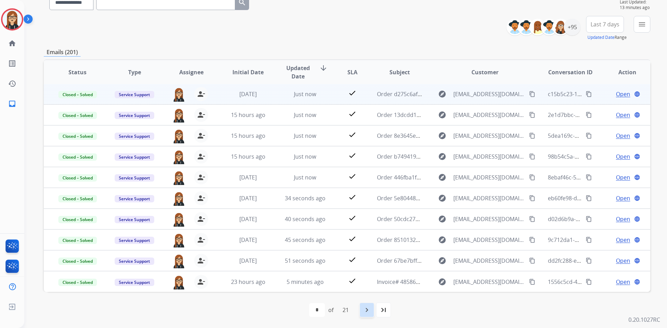
click at [368, 306] on mat-icon "navigate_next" at bounding box center [367, 310] width 8 height 8
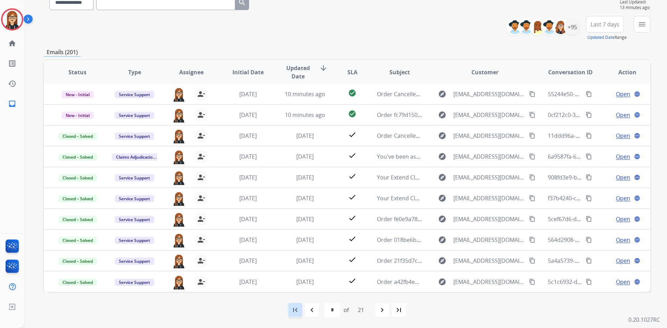
click at [295, 312] on mat-icon "first_page" at bounding box center [295, 310] width 8 height 8
select select "*"
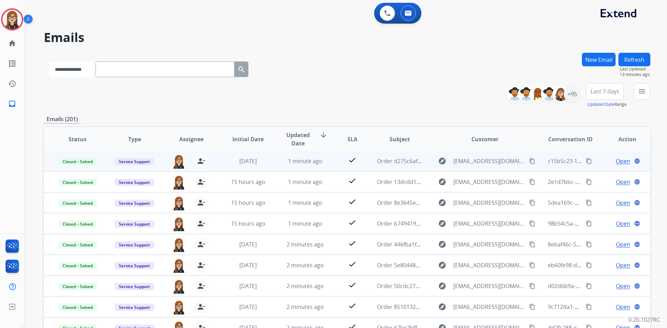
drag, startPoint x: 84, startPoint y: 73, endPoint x: 84, endPoint y: 77, distance: 4.2
click at [84, 73] on select "**********" at bounding box center [70, 70] width 43 height 16
select select "**********"
click at [49, 62] on select "**********" at bounding box center [70, 70] width 43 height 16
click at [119, 65] on input "text" at bounding box center [165, 70] width 139 height 16
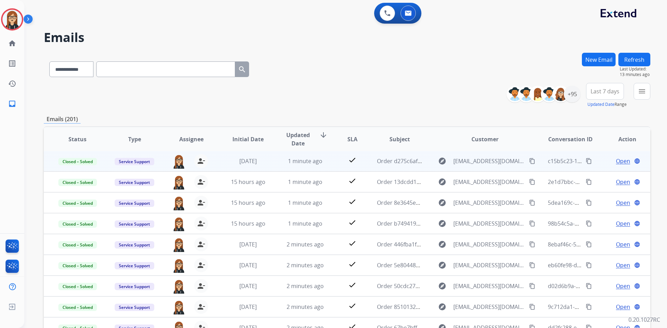
paste input "**********"
type input "**********"
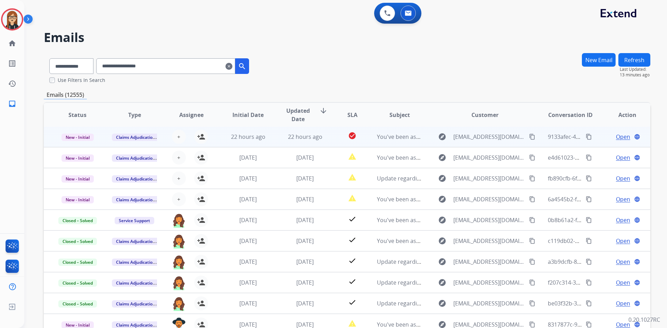
click at [617, 136] on span "Open" at bounding box center [623, 137] width 14 height 8
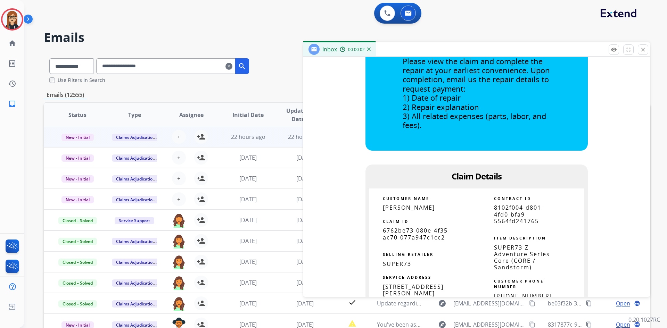
scroll to position [313, 0]
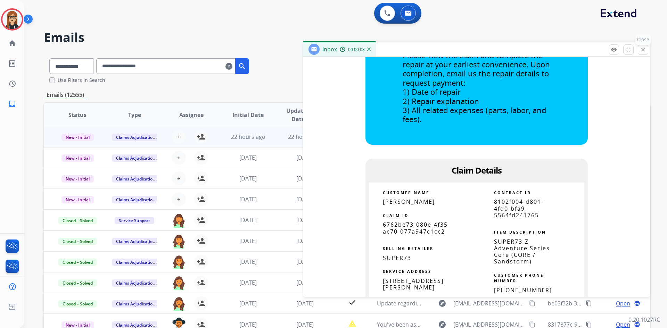
click at [645, 47] on mat-icon "close" at bounding box center [643, 50] width 6 height 6
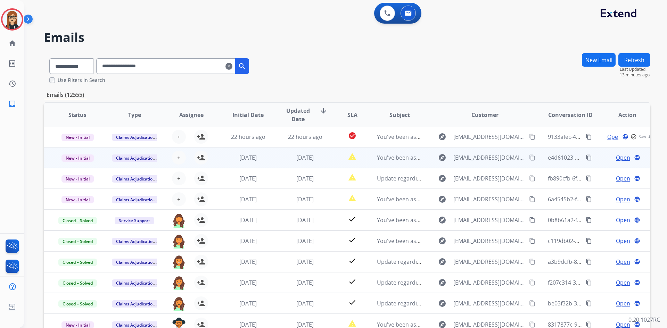
click at [618, 156] on span "Open" at bounding box center [623, 158] width 14 height 8
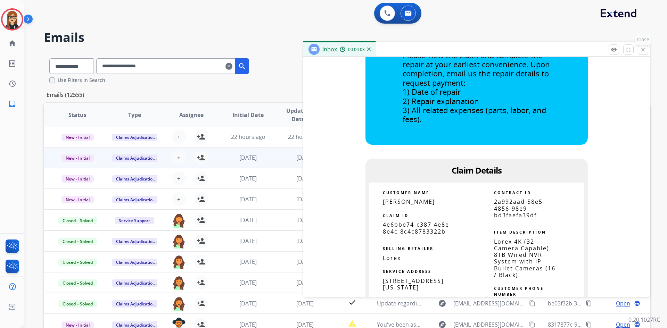
click at [641, 50] on mat-icon "close" at bounding box center [643, 50] width 6 height 6
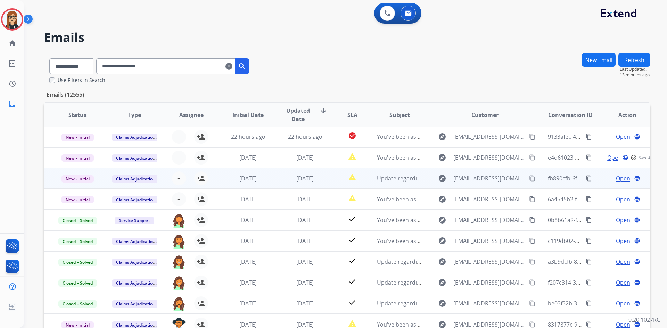
click at [616, 174] on td "Open language" at bounding box center [622, 178] width 57 height 21
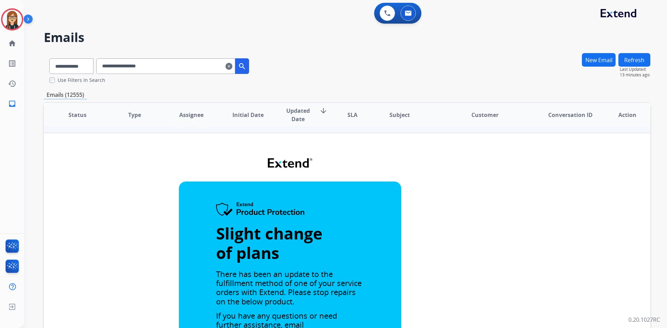
scroll to position [0, 0]
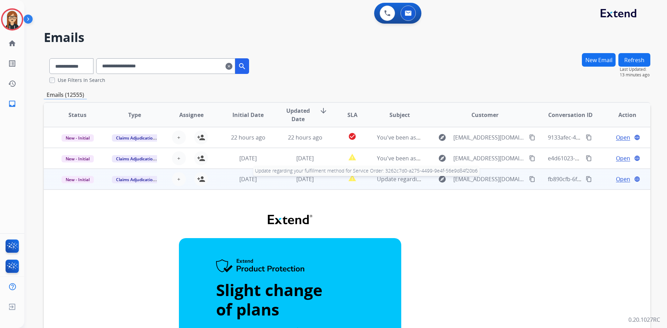
click at [396, 177] on span "Update regarding your fulfillment method for Service Order: 3262c7d0-a275-4499-…" at bounding box center [509, 179] width 264 height 8
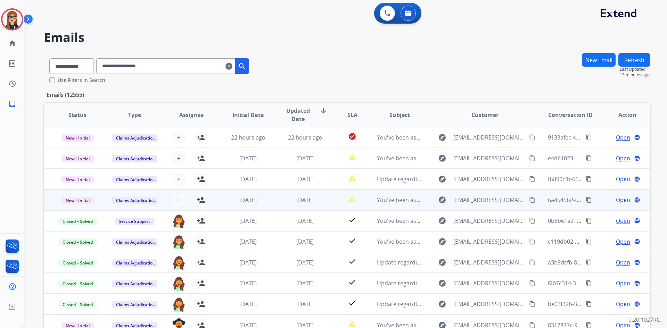
click at [616, 198] on span "Open" at bounding box center [623, 200] width 14 height 8
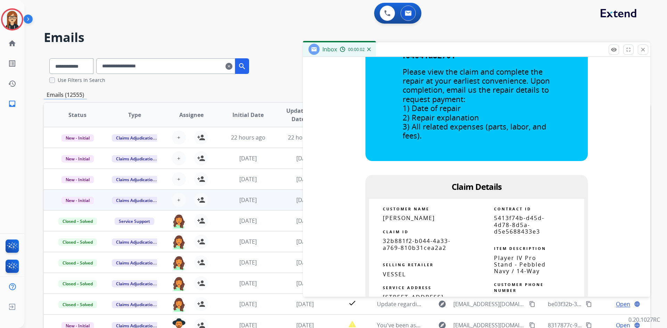
scroll to position [313, 0]
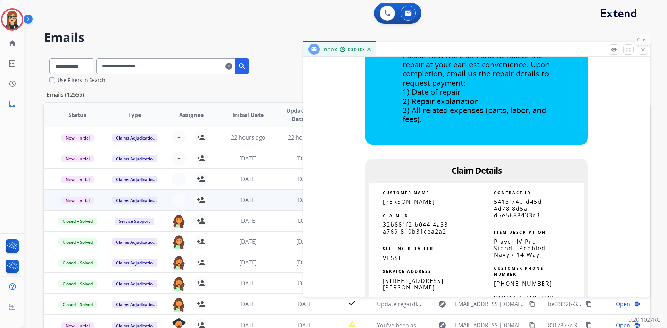
click at [642, 50] on mat-icon "close" at bounding box center [643, 50] width 6 height 6
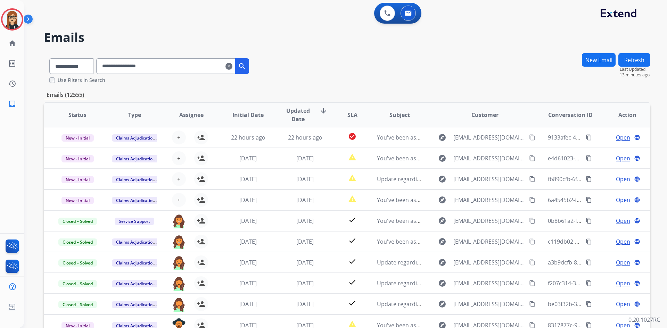
drag, startPoint x: 238, startPoint y: 67, endPoint x: 257, endPoint y: 75, distance: 20.6
click at [232, 67] on mat-icon "clear" at bounding box center [229, 66] width 7 height 8
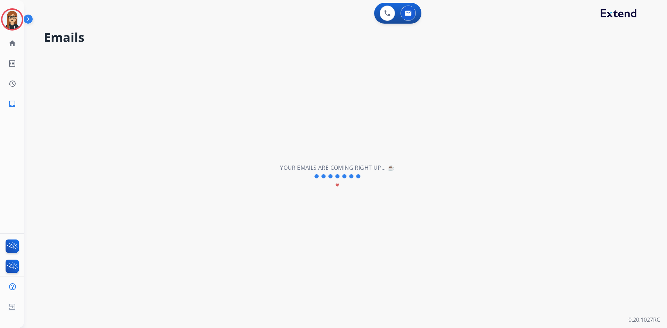
select select "**********"
